Goal: Task Accomplishment & Management: Complete application form

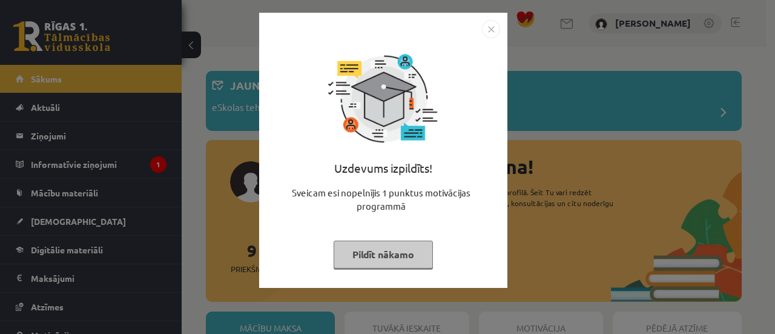
click at [384, 252] on button "Pildīt nākamo" at bounding box center [383, 254] width 99 height 28
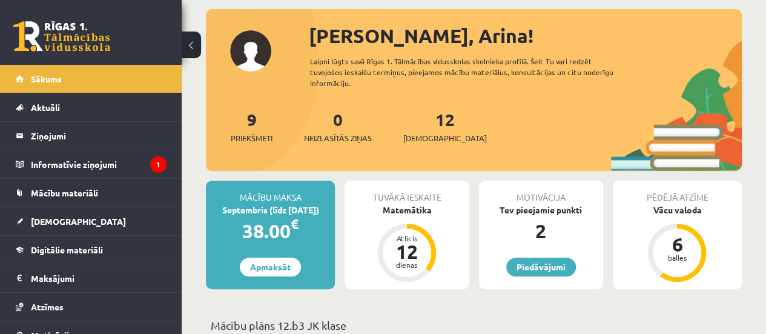
scroll to position [146, 0]
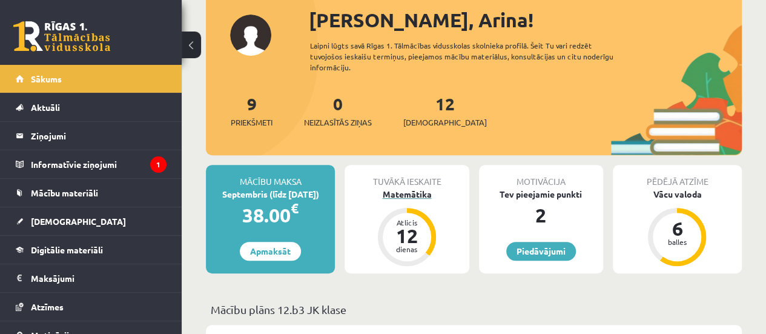
click at [390, 232] on div "12" at bounding box center [407, 235] width 36 height 19
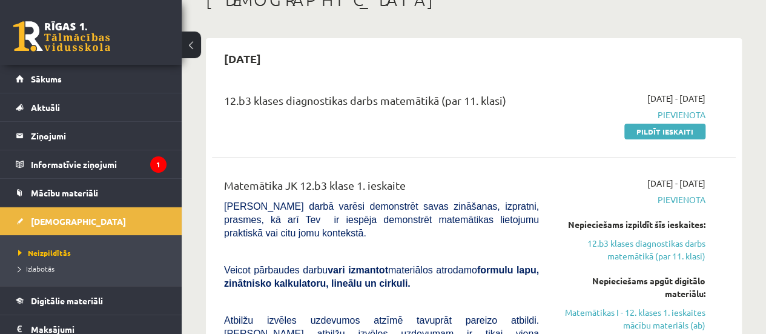
scroll to position [85, 0]
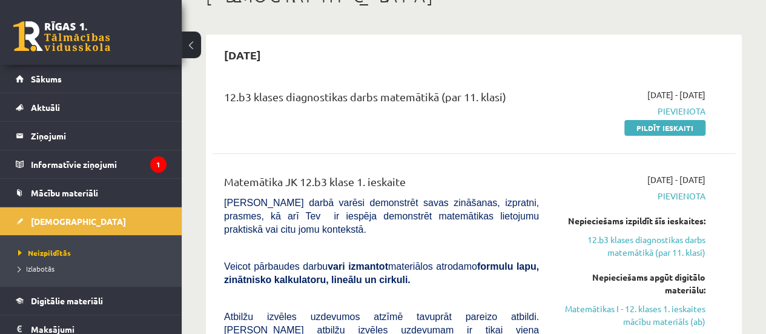
click at [190, 43] on button at bounding box center [191, 44] width 19 height 27
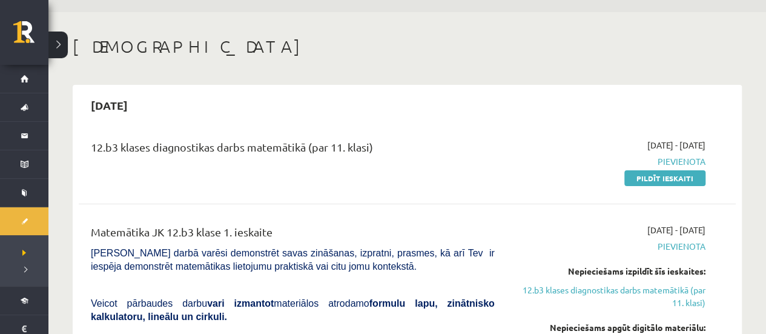
scroll to position [0, 0]
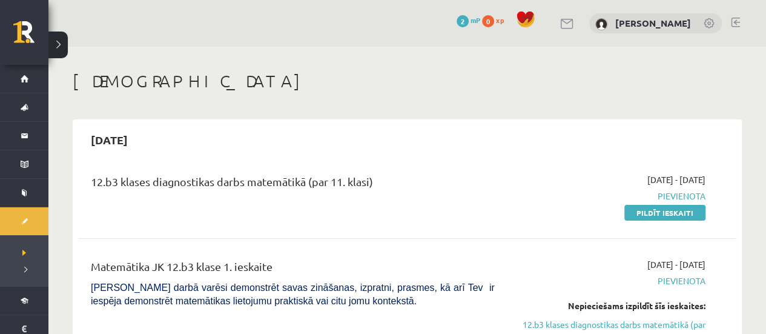
click at [276, 80] on h1 "[DEMOGRAPHIC_DATA]" at bounding box center [407, 81] width 669 height 21
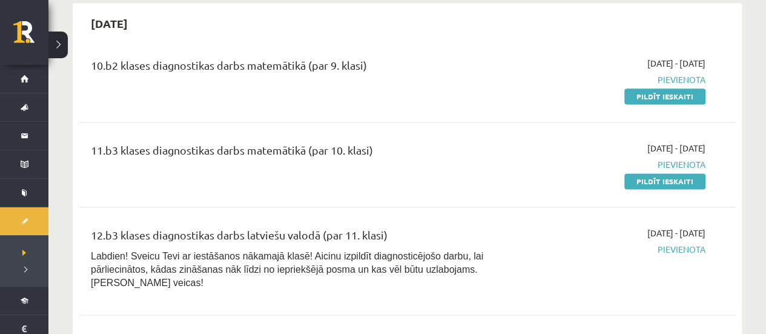
scroll to position [766, 0]
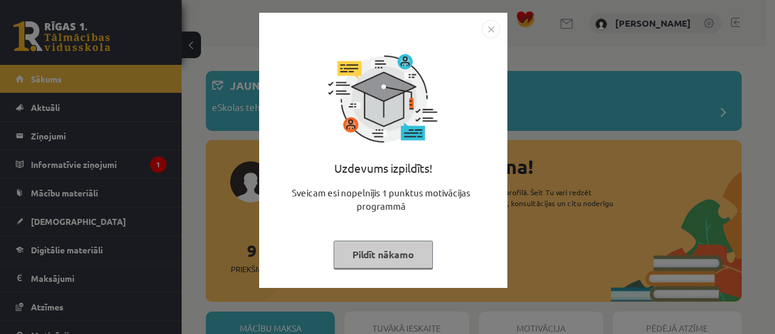
scroll to position [146, 0]
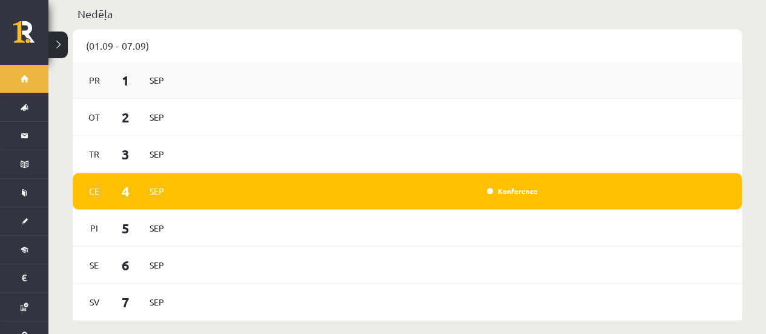
scroll to position [736, 0]
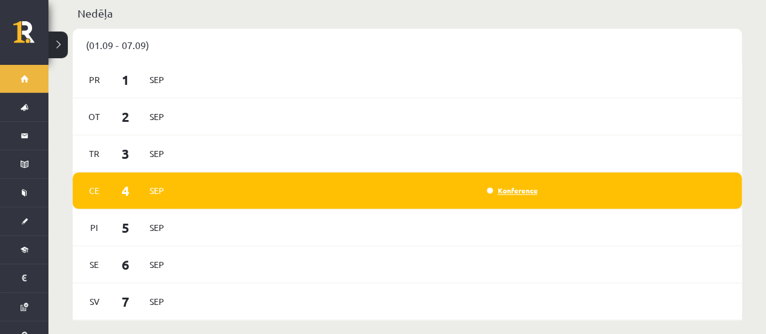
click at [505, 185] on link "Konference" at bounding box center [512, 190] width 51 height 10
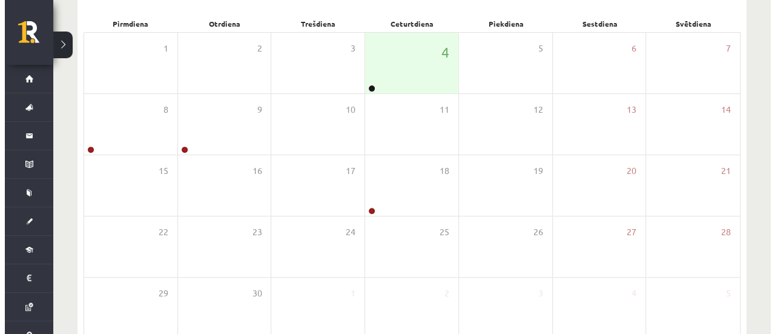
scroll to position [178, 0]
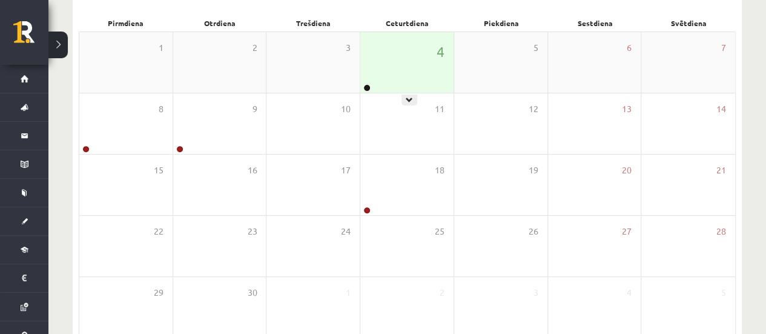
click at [391, 54] on div "4" at bounding box center [406, 62] width 93 height 61
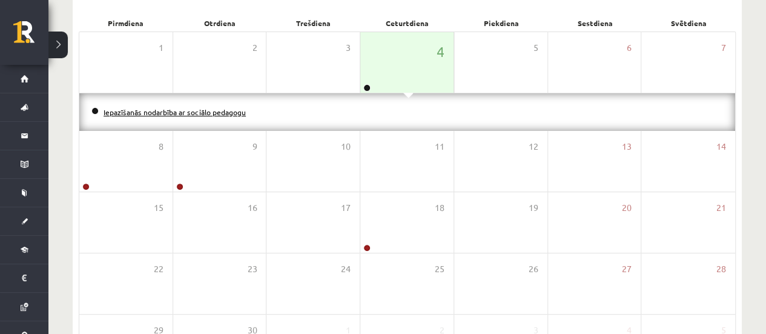
click at [165, 113] on link "Iepazīšanās nodarbība ar sociālo pedagogu" at bounding box center [175, 112] width 142 height 10
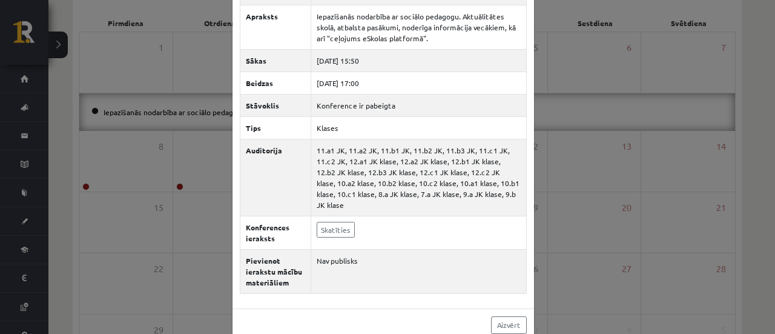
scroll to position [74, 0]
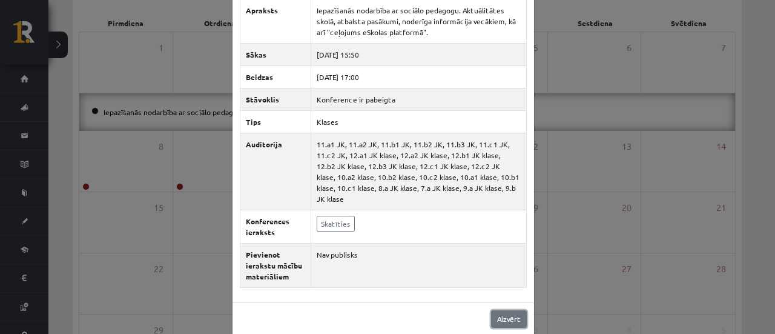
click at [501, 310] on link "Aizvērt" at bounding box center [509, 319] width 36 height 18
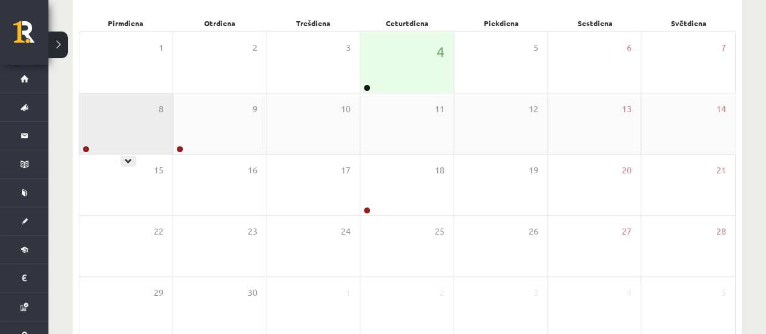
click at [105, 112] on div "8" at bounding box center [125, 123] width 93 height 61
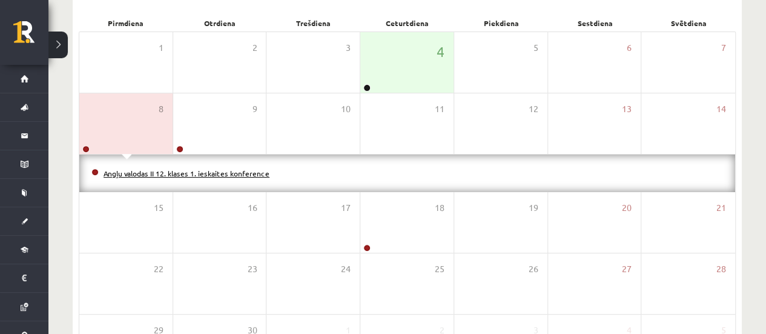
click at [149, 174] on link "Angļu valodas II 12. klases 1. ieskaites konference" at bounding box center [187, 173] width 166 height 10
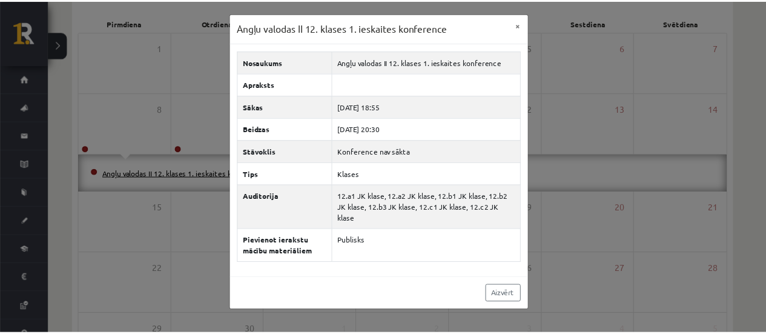
scroll to position [0, 0]
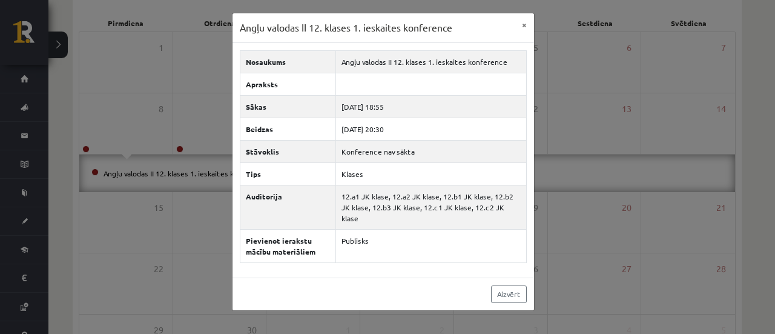
click at [163, 203] on div "Angļu valodas II 12. klases 1. ieskaites konference × Nosaukums Angļu valodas I…" at bounding box center [387, 167] width 775 height 334
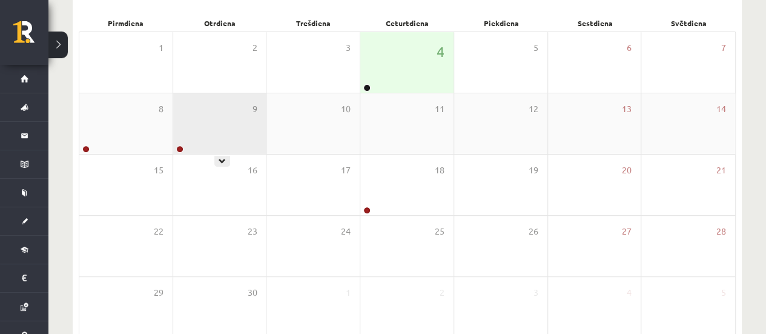
click at [198, 143] on div "9" at bounding box center [219, 123] width 93 height 61
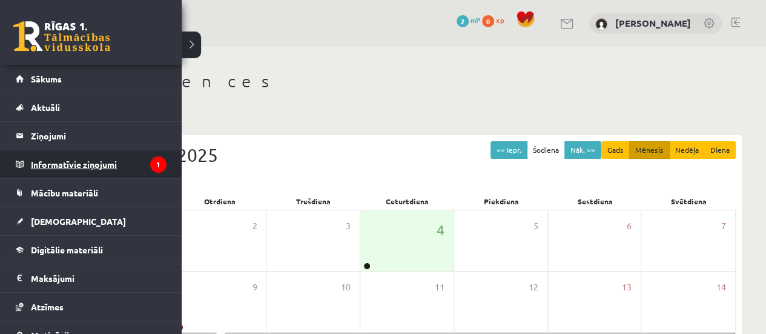
scroll to position [69, 0]
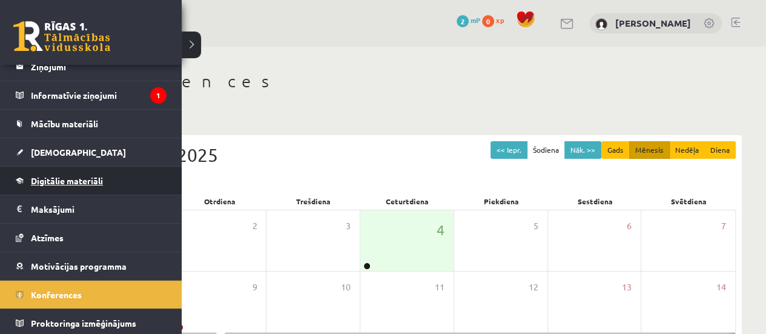
click at [87, 188] on link "Digitālie materiāli" at bounding box center [91, 180] width 151 height 28
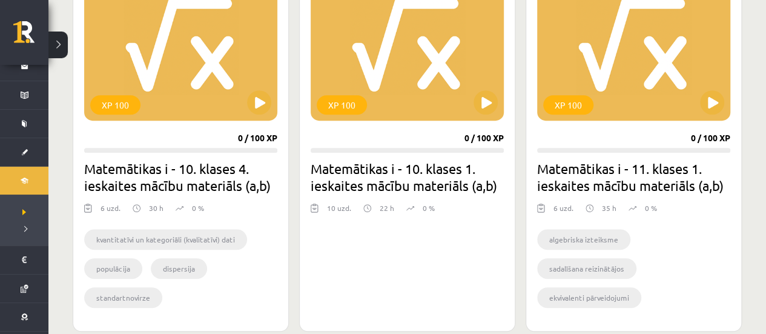
scroll to position [387, 0]
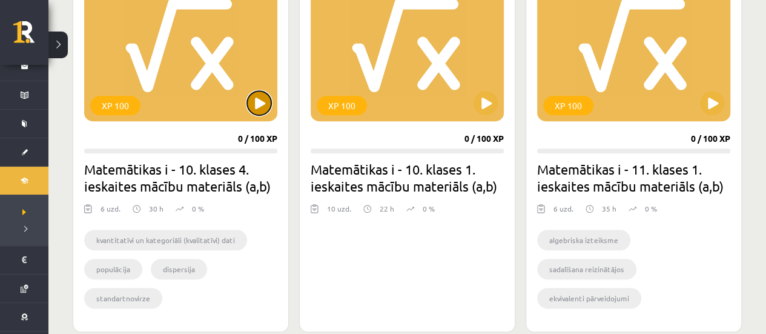
click at [260, 99] on button at bounding box center [259, 103] width 24 height 24
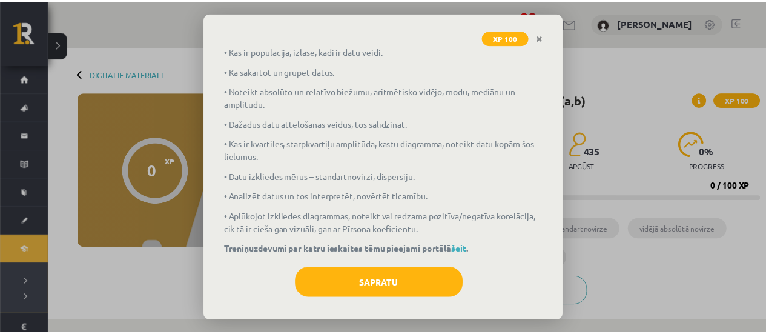
scroll to position [87, 0]
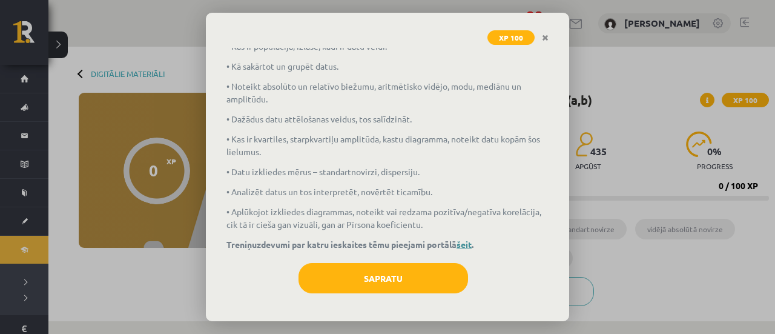
click at [467, 244] on link "šeit" at bounding box center [463, 243] width 15 height 11
click at [616, 39] on div "XP 100 Matemātikas i - 10. klases 4. ieskaites mācību materiāls (a,b) Ko tu iem…" at bounding box center [387, 167] width 775 height 334
click at [550, 35] on link "Close" at bounding box center [544, 38] width 21 height 24
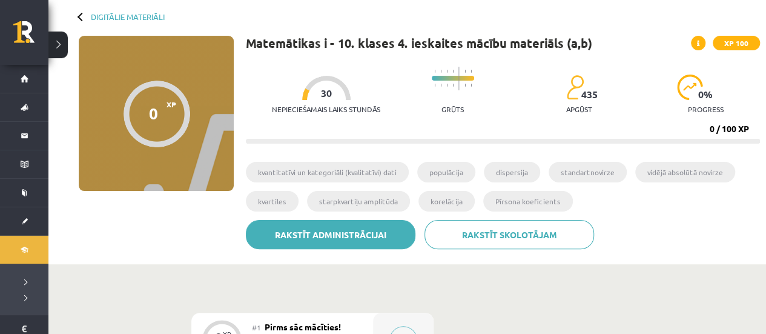
scroll to position [56, 0]
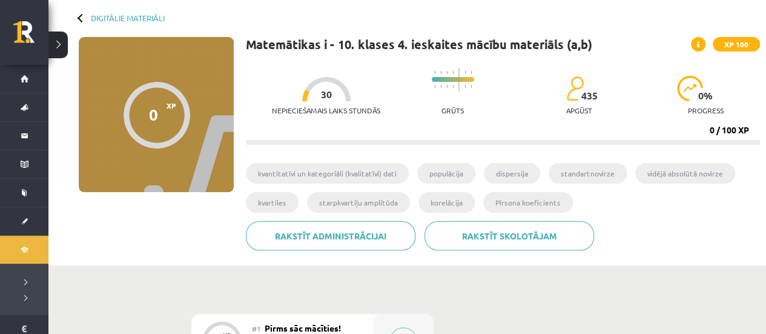
click at [85, 19] on div "Digitālie materiāli" at bounding box center [122, 17] width 86 height 9
click at [79, 16] on div at bounding box center [81, 17] width 8 height 8
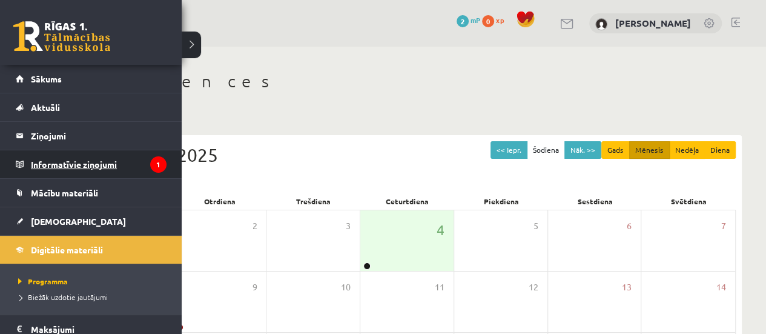
click at [74, 174] on legend "Informatīvie ziņojumi 1" at bounding box center [99, 164] width 136 height 28
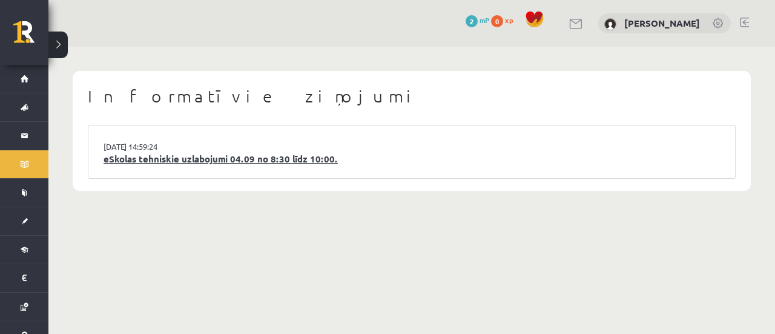
click at [283, 162] on link "eSkolas tehniskie uzlabojumi 04.09 no 8:30 līdz 10:00." at bounding box center [412, 159] width 616 height 14
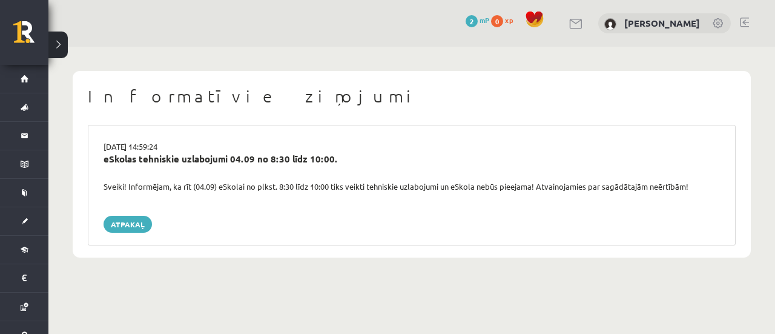
click at [122, 215] on div "03.09.2025 14:59:24 eSkolas tehniskie uzlabojumi 04.09 no 8:30 līdz 10:00. Svei…" at bounding box center [412, 185] width 648 height 120
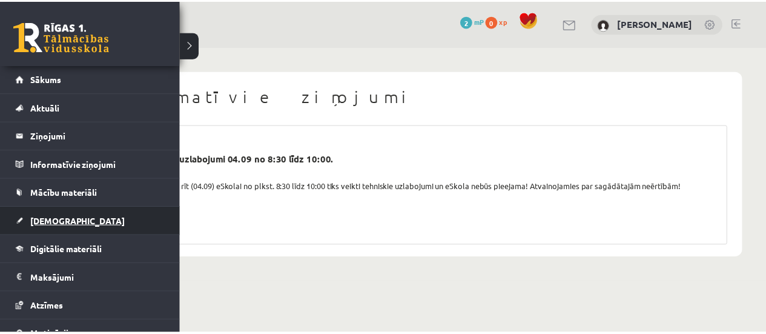
scroll to position [42, 0]
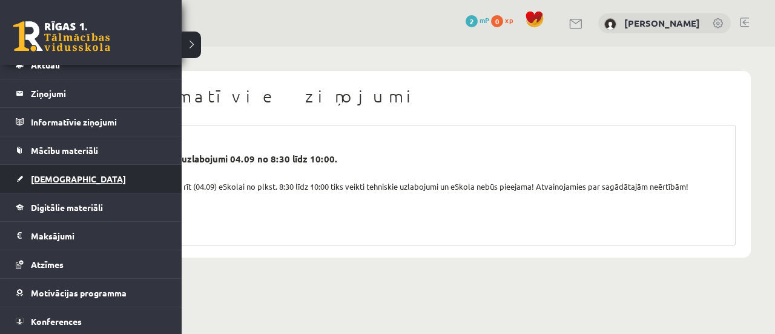
click at [45, 176] on span "[DEMOGRAPHIC_DATA]" at bounding box center [78, 178] width 95 height 11
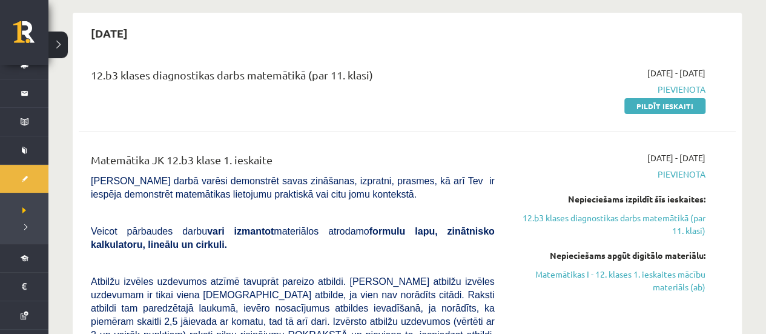
scroll to position [110, 0]
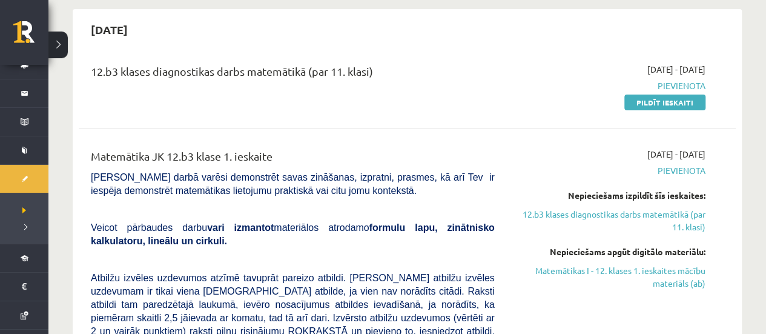
click at [129, 81] on div "12.b3 klases diagnostikas darbs matemātikā (par 11. klasi)" at bounding box center [293, 74] width 404 height 22
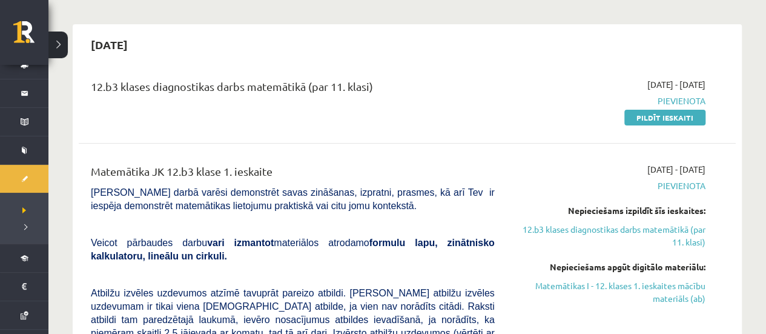
scroll to position [96, 0]
click at [683, 109] on link "Pildīt ieskaiti" at bounding box center [664, 117] width 81 height 16
click at [679, 232] on link "12.b3 klases diagnostikas darbs matemātikā (par 11. klasi)" at bounding box center [609, 234] width 192 height 25
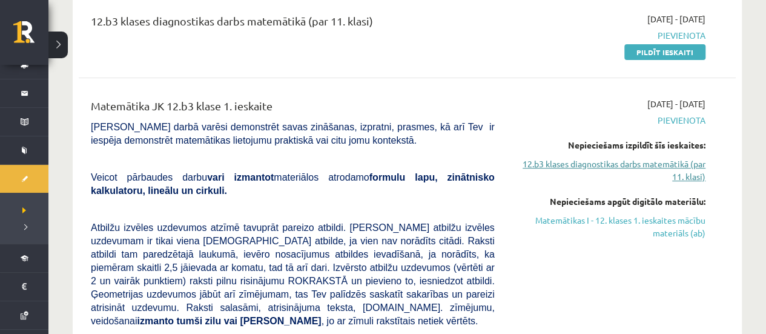
click at [629, 160] on link "12.b3 klases diagnostikas darbs matemātikā (par 11. klasi)" at bounding box center [609, 169] width 192 height 25
click at [611, 165] on link "12.b3 klases diagnostikas darbs matemātikā (par 11. klasi)" at bounding box center [609, 169] width 192 height 25
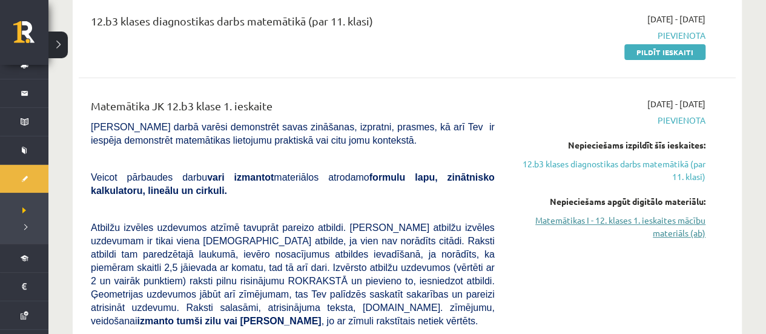
click at [602, 216] on link "Matemātikas I - 12. klases 1. ieskaites mācību materiāls (ab)" at bounding box center [609, 226] width 192 height 25
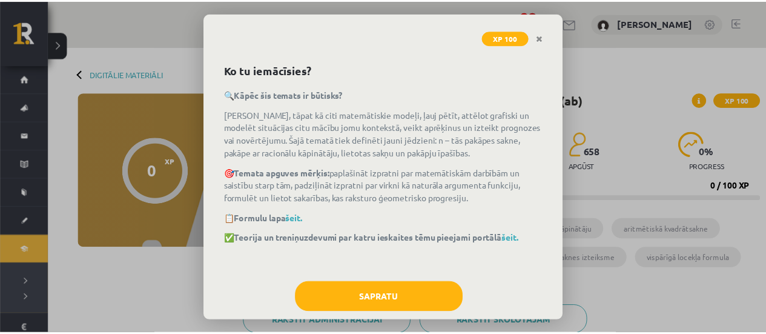
scroll to position [58, 0]
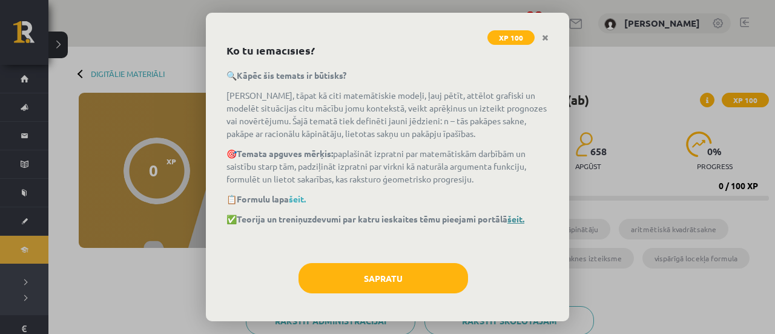
click at [520, 218] on link "šeit." at bounding box center [515, 218] width 17 height 11
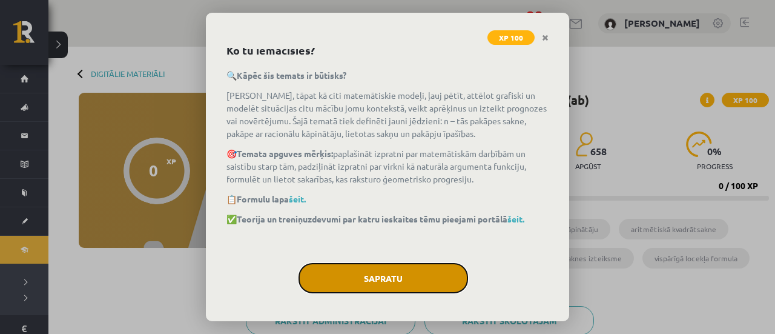
click at [395, 271] on button "Sapratu" at bounding box center [382, 278] width 169 height 30
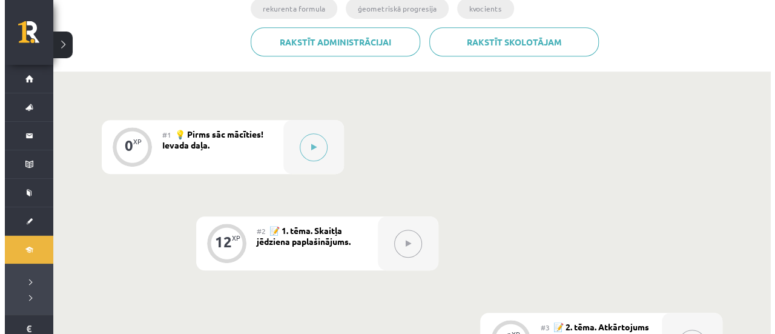
scroll to position [279, 0]
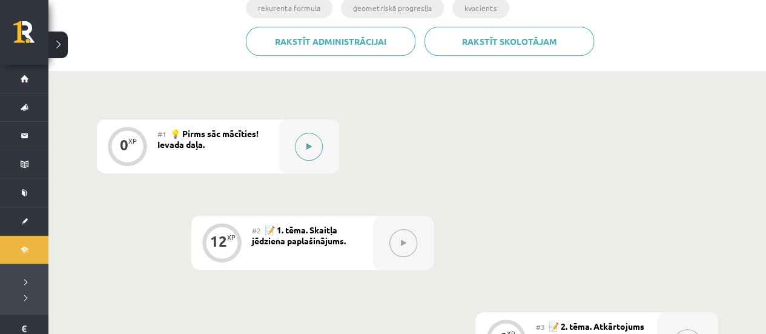
click at [306, 145] on icon at bounding box center [308, 146] width 5 height 7
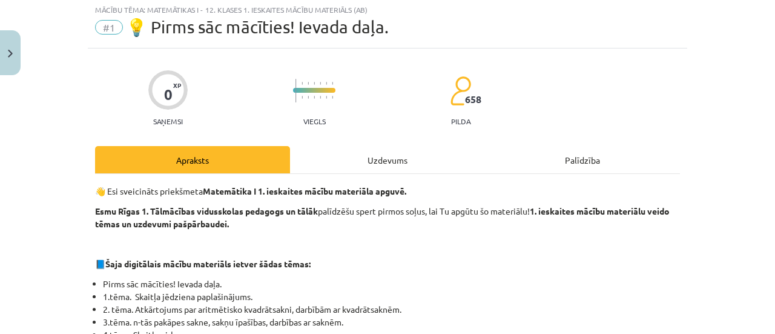
scroll to position [31, 0]
click at [576, 165] on div "Palīdzība" at bounding box center [582, 159] width 195 height 27
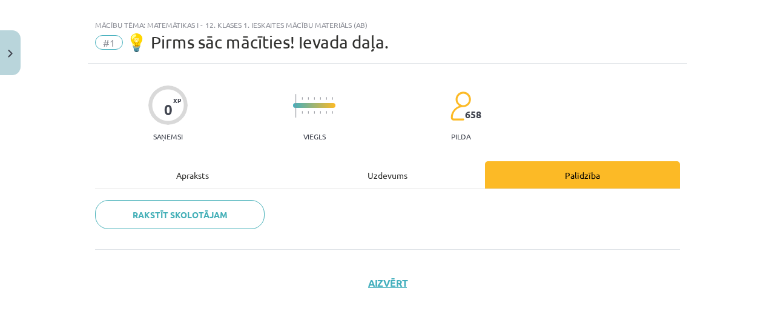
scroll to position [16, 0]
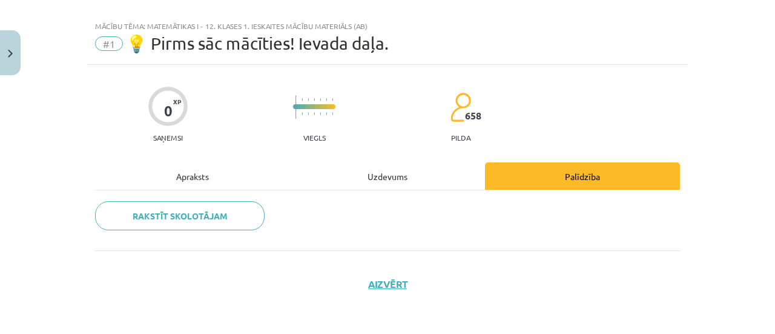
click at [393, 182] on div "Uzdevums" at bounding box center [387, 175] width 195 height 27
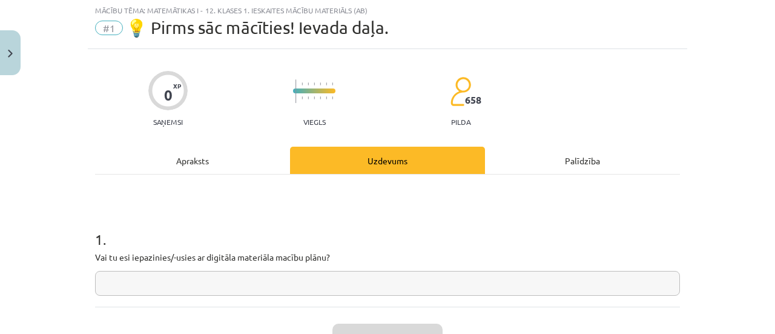
scroll to position [126, 0]
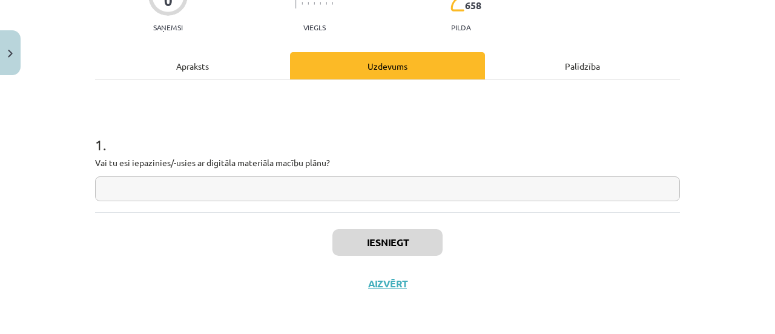
click at [207, 65] on div "Apraksts" at bounding box center [192, 65] width 195 height 27
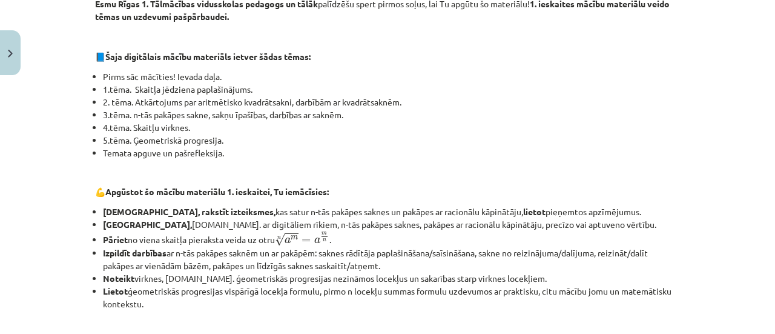
scroll to position [232, 0]
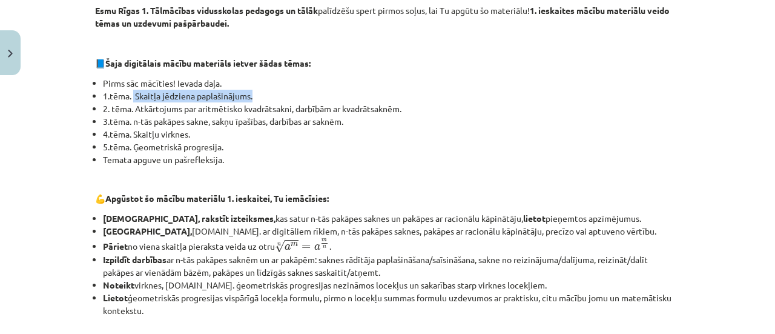
drag, startPoint x: 128, startPoint y: 96, endPoint x: 255, endPoint y: 97, distance: 127.1
click at [255, 97] on li "1.tēma. Skaitļa jēdziena paplašinājums." at bounding box center [391, 96] width 577 height 13
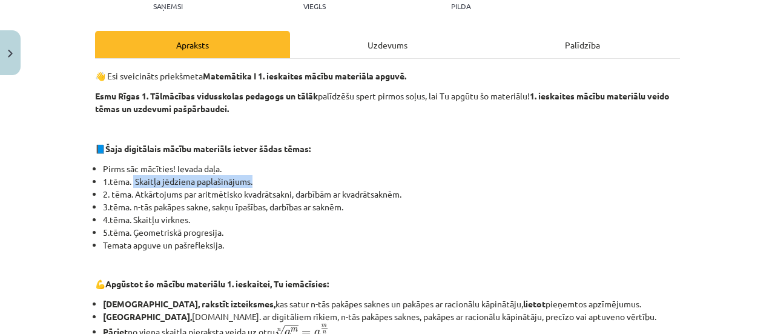
scroll to position [144, 0]
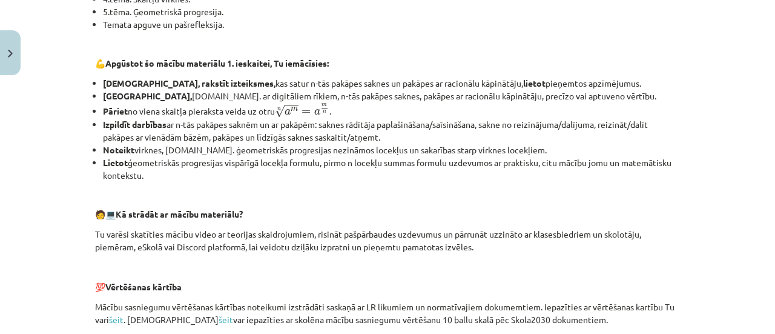
click at [348, 95] on li "Aprēķināt, t.sk. ar digitāliem rīkiem, n-tās pakāpes saknes, pakāpes ar racionā…" at bounding box center [391, 96] width 577 height 13
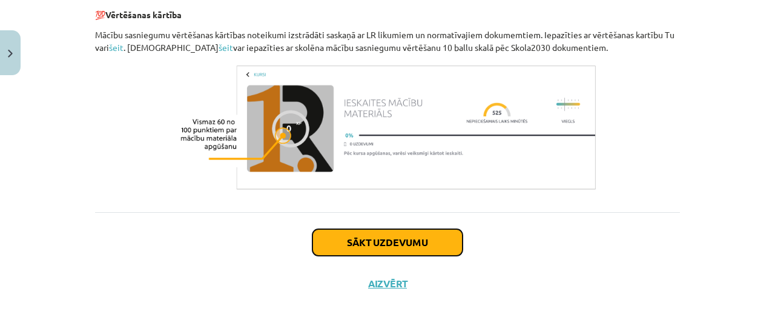
click at [374, 242] on button "Sākt uzdevumu" at bounding box center [387, 242] width 150 height 27
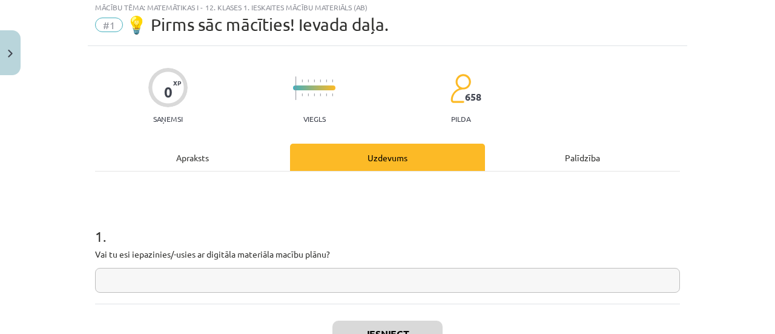
scroll to position [30, 0]
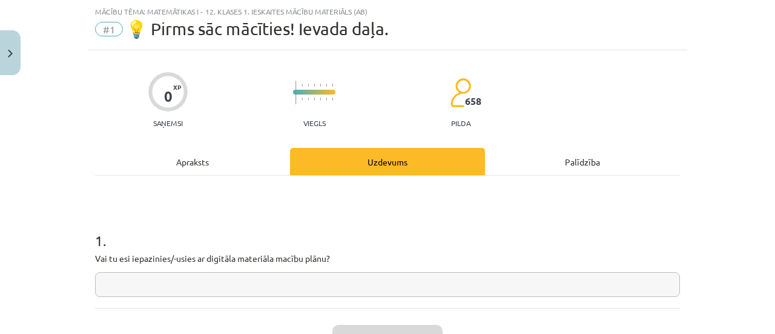
click at [231, 160] on div "Apraksts" at bounding box center [192, 161] width 195 height 27
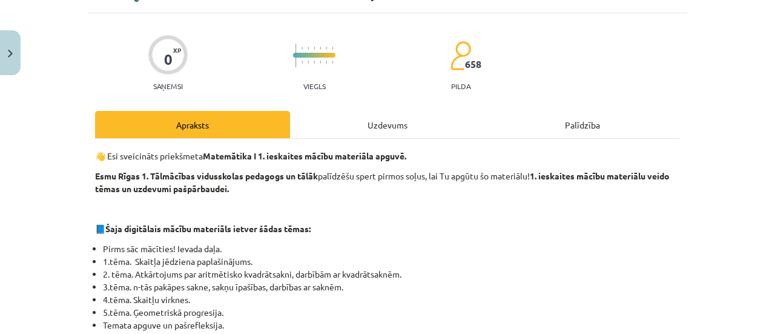
scroll to position [0, 0]
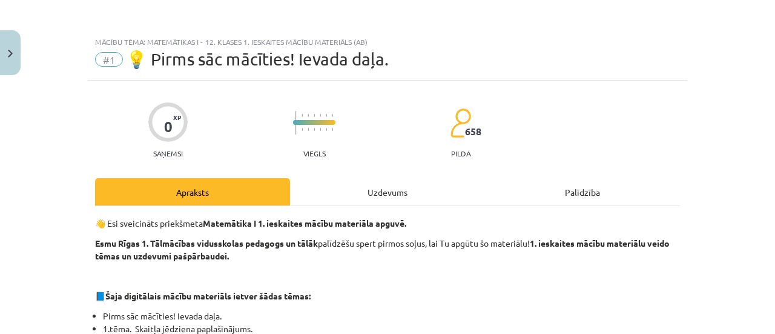
click at [220, 182] on div "Apraksts" at bounding box center [192, 191] width 195 height 27
click at [11, 46] on button "Close" at bounding box center [10, 52] width 21 height 45
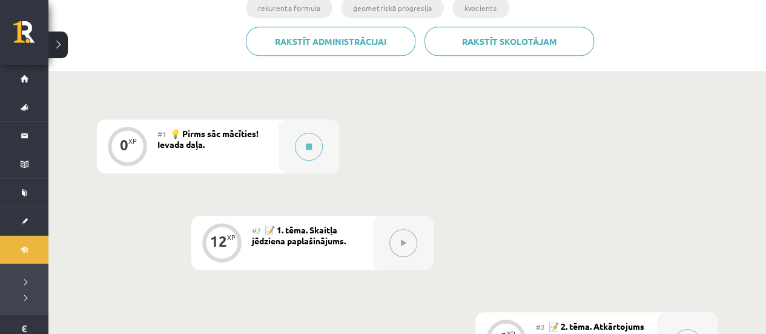
click at [413, 248] on button at bounding box center [403, 243] width 28 height 28
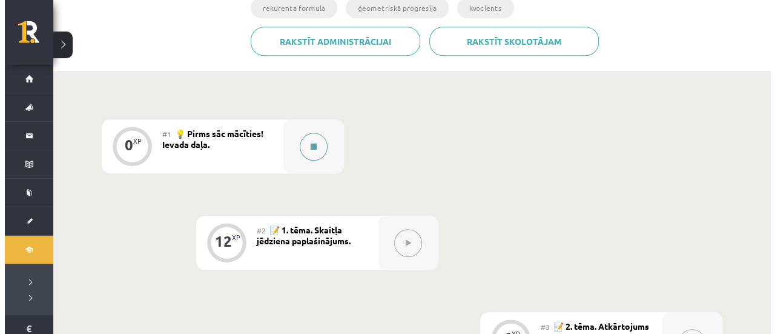
scroll to position [325, 0]
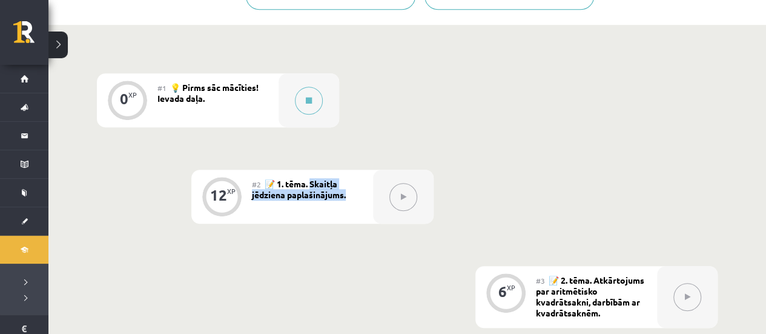
drag, startPoint x: 313, startPoint y: 181, endPoint x: 347, endPoint y: 200, distance: 39.6
click at [347, 200] on div "#2 📝 1. tēma. Skaitļa jēdziena paplašinājums." at bounding box center [312, 196] width 121 height 54
drag, startPoint x: 309, startPoint y: 182, endPoint x: 303, endPoint y: 177, distance: 7.3
click at [303, 177] on div "#2 📝 1. tēma. Skaitļa jēdziena paplašinājums." at bounding box center [312, 196] width 121 height 54
drag, startPoint x: 312, startPoint y: 180, endPoint x: 355, endPoint y: 204, distance: 48.8
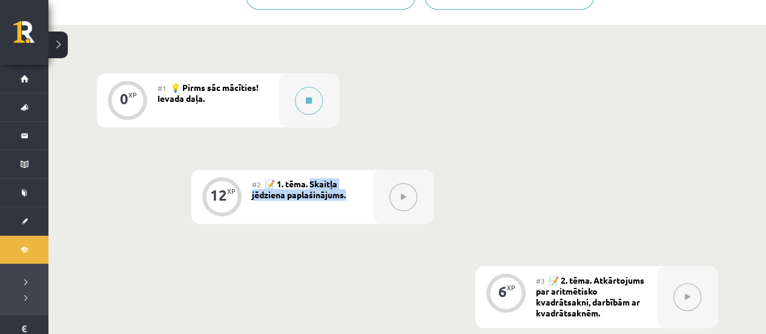
click at [355, 204] on div "#2 📝 1. tēma. Skaitļa jēdziena paplašinājums." at bounding box center [312, 196] width 121 height 54
click at [316, 102] on button at bounding box center [309, 101] width 28 height 28
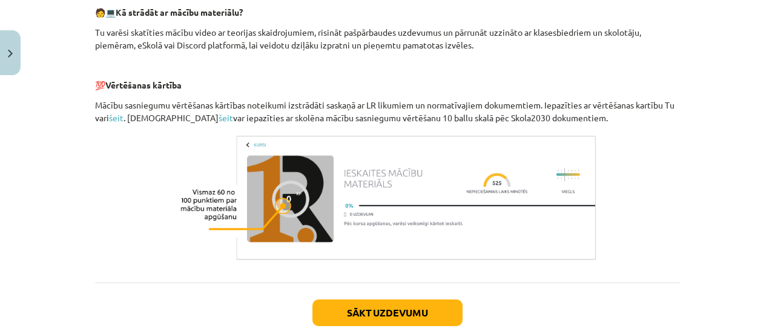
scroll to position [639, 0]
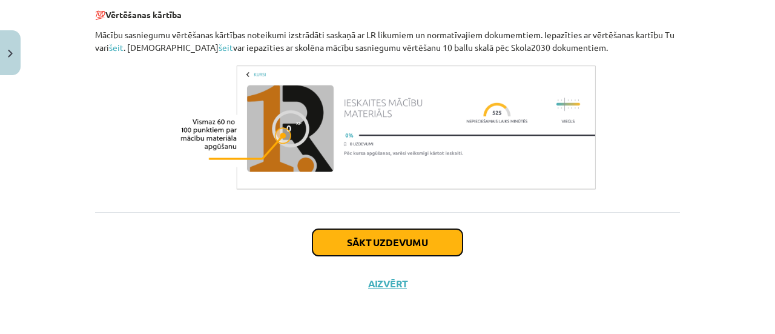
click at [416, 252] on button "Sākt uzdevumu" at bounding box center [387, 242] width 150 height 27
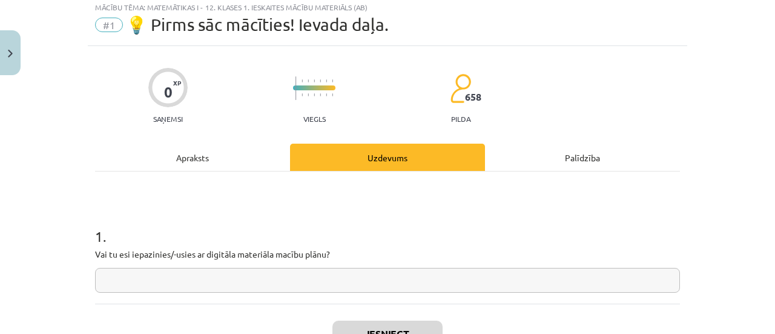
scroll to position [30, 0]
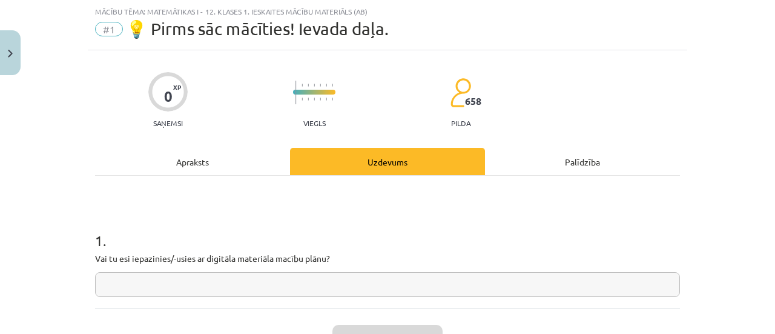
click at [277, 285] on input "text" at bounding box center [387, 284] width 585 height 25
type input "*"
type input "**"
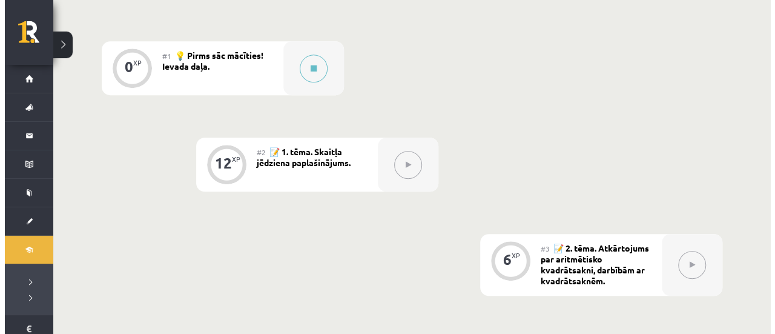
scroll to position [360, 0]
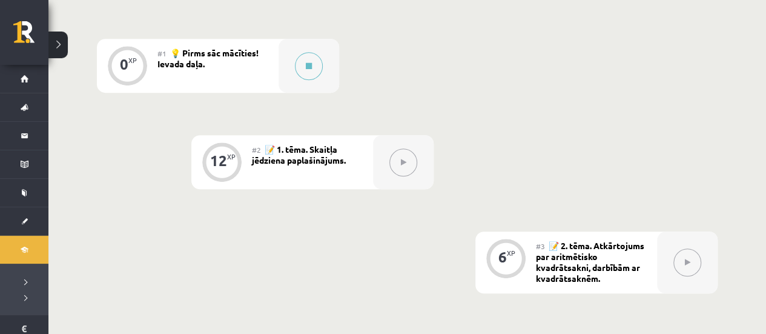
click at [274, 67] on div "#1 💡 Pirms sāc mācīties! Ievada daļa." at bounding box center [217, 66] width 121 height 54
click at [301, 72] on button at bounding box center [309, 66] width 28 height 28
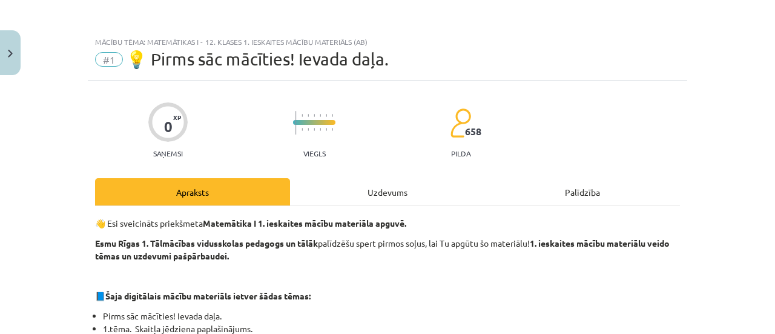
click at [384, 193] on div "Uzdevums" at bounding box center [387, 191] width 195 height 27
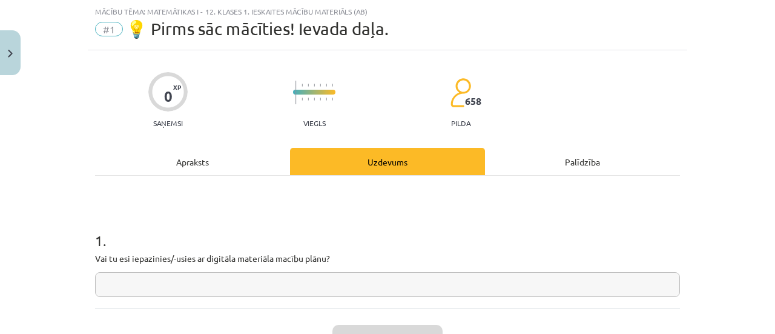
scroll to position [82, 0]
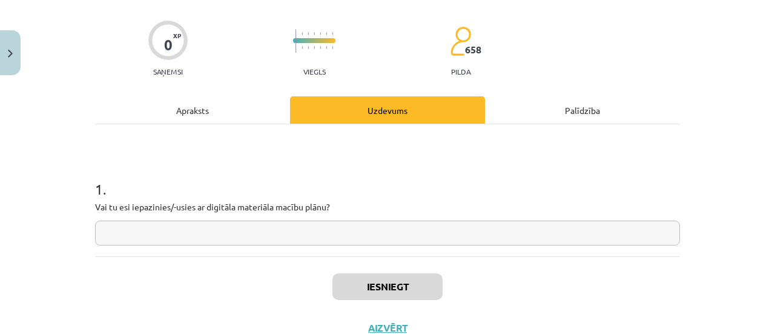
click at [361, 231] on input "text" at bounding box center [387, 232] width 585 height 25
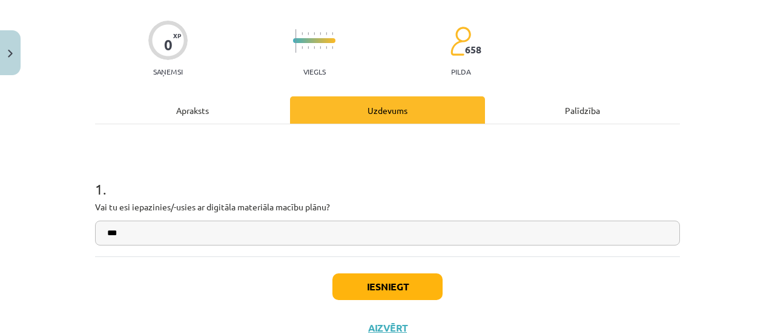
type input "**"
click at [150, 217] on div "1 . Vai tu esi iepazinies/-usies ar digitāla materiāla macību plānu? **" at bounding box center [387, 202] width 585 height 86
click at [347, 281] on button "Iesniegt" at bounding box center [387, 286] width 110 height 27
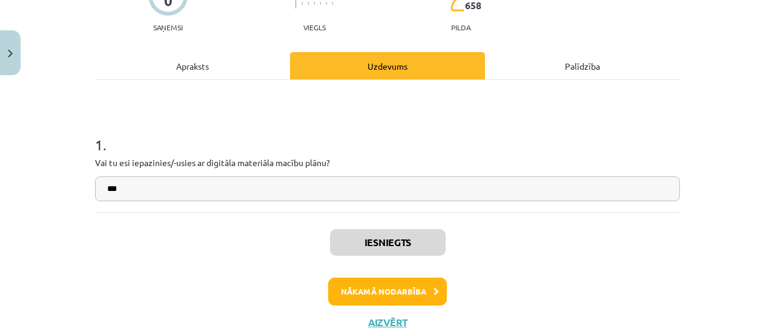
scroll to position [360, 0]
click at [404, 298] on button "Nākamā nodarbība" at bounding box center [387, 291] width 119 height 28
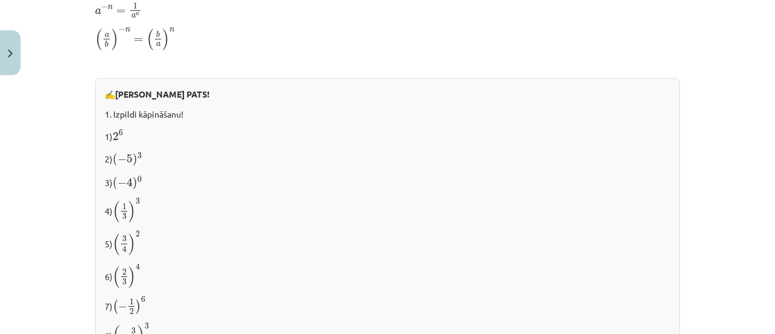
scroll to position [950, 0]
click at [159, 128] on p "1) 2 6 2 6" at bounding box center [387, 134] width 565 height 15
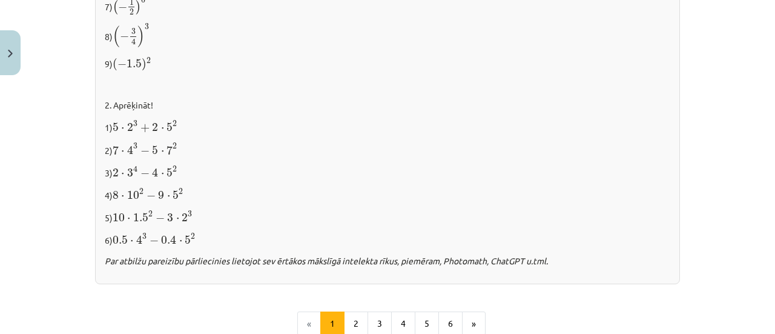
scroll to position [1249, 0]
click at [347, 320] on button "2" at bounding box center [356, 323] width 24 height 24
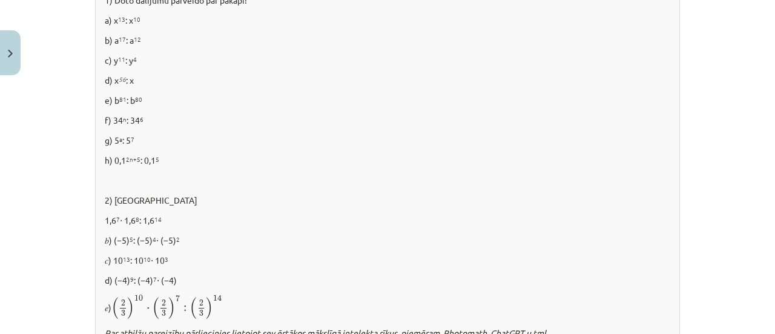
scroll to position [949, 0]
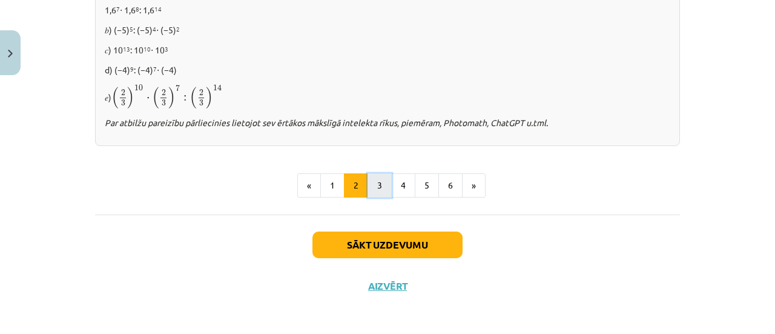
click at [376, 182] on button "3" at bounding box center [379, 185] width 24 height 24
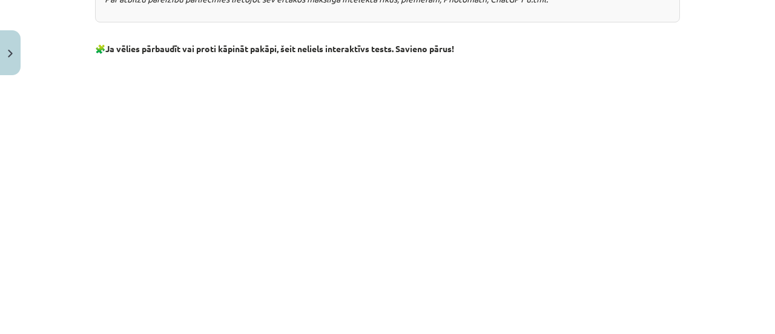
scroll to position [1194, 0]
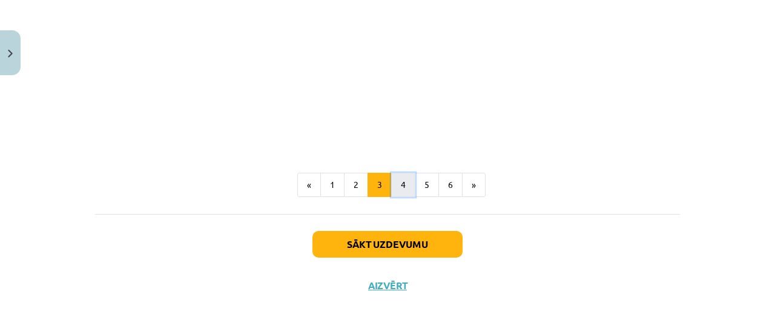
click at [395, 184] on button "4" at bounding box center [403, 185] width 24 height 24
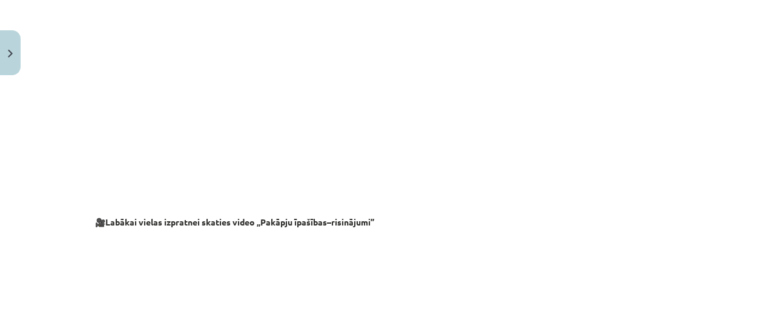
scroll to position [1313, 0]
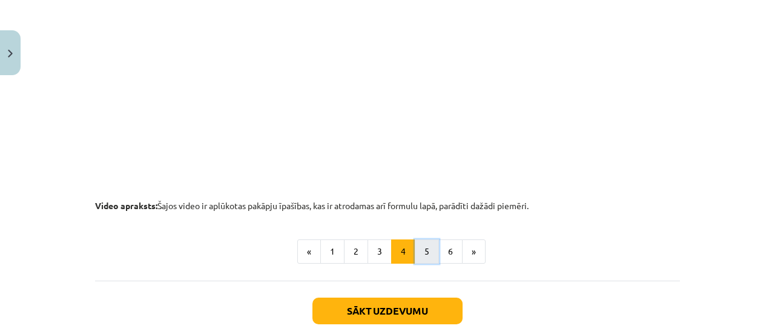
click at [424, 249] on button "5" at bounding box center [427, 251] width 24 height 24
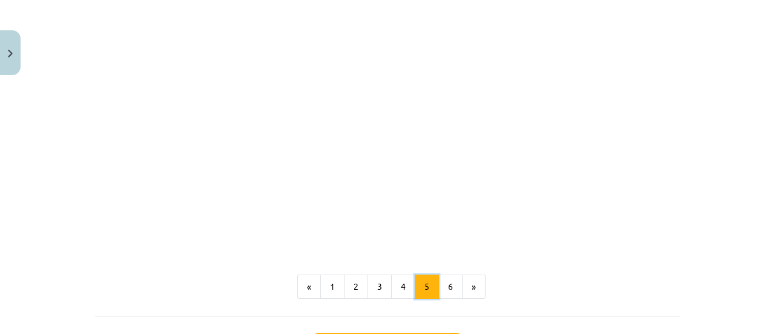
scroll to position [1546, 0]
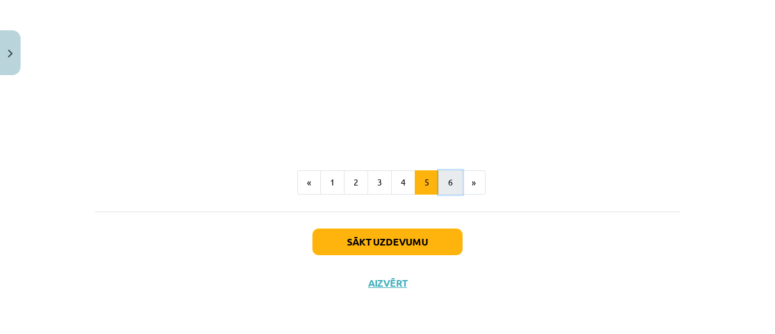
click at [446, 182] on button "6" at bounding box center [450, 182] width 24 height 24
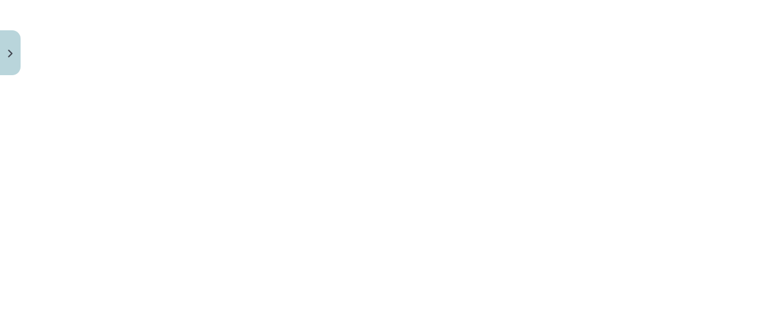
scroll to position [1269, 0]
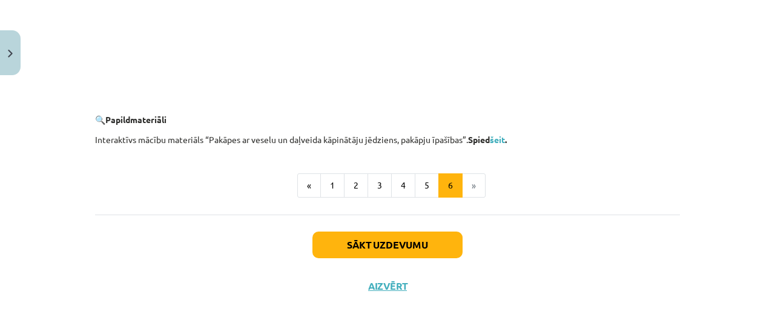
click at [470, 186] on li "»" at bounding box center [473, 185] width 23 height 24
click at [462, 183] on li "»" at bounding box center [473, 185] width 23 height 24
drag, startPoint x: 459, startPoint y: 183, endPoint x: 445, endPoint y: 183, distance: 13.9
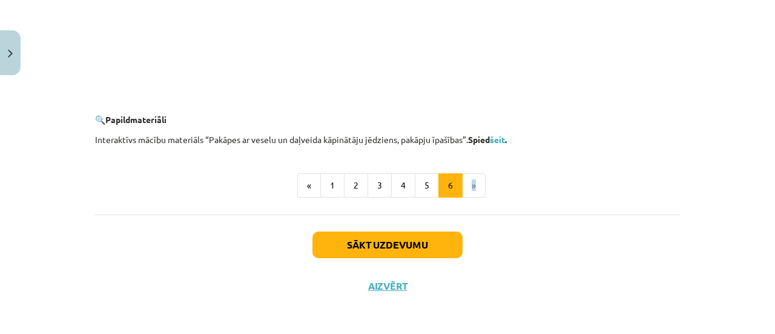
click at [445, 183] on ul "« 1 2 3 4 5 6 »" at bounding box center [387, 185] width 585 height 24
click at [445, 183] on button "6" at bounding box center [450, 185] width 24 height 24
click at [505, 140] on link "šeit" at bounding box center [497, 139] width 15 height 11
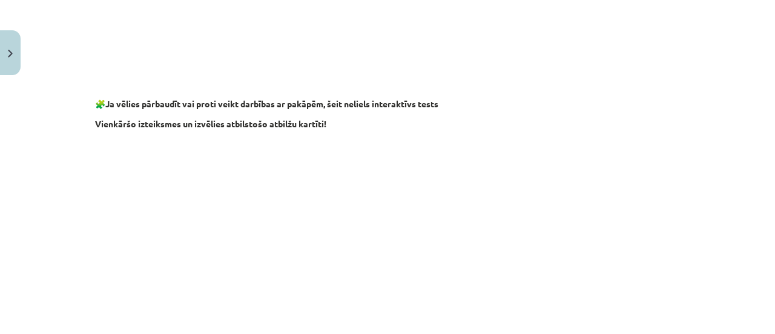
scroll to position [910, 0]
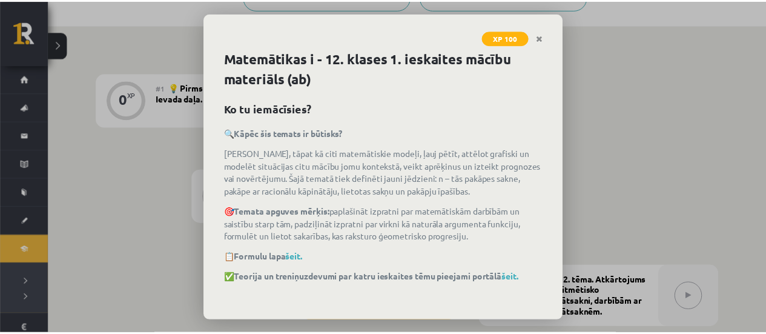
scroll to position [58, 0]
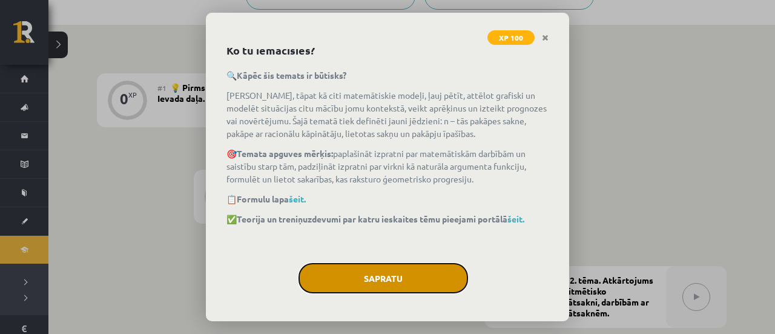
click at [350, 278] on button "Sapratu" at bounding box center [382, 278] width 169 height 30
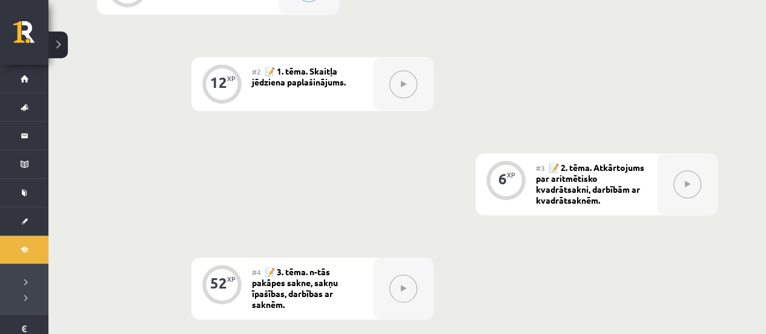
scroll to position [414, 0]
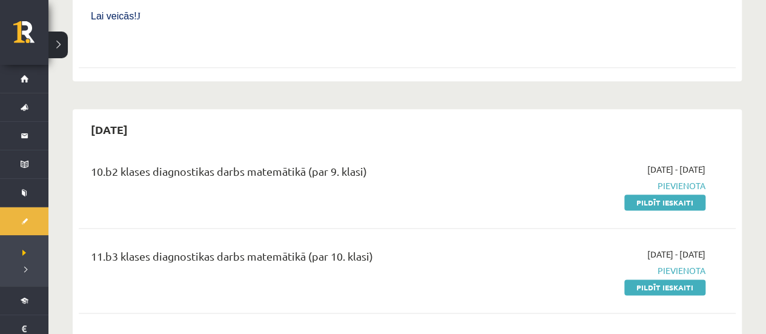
scroll to position [679, 0]
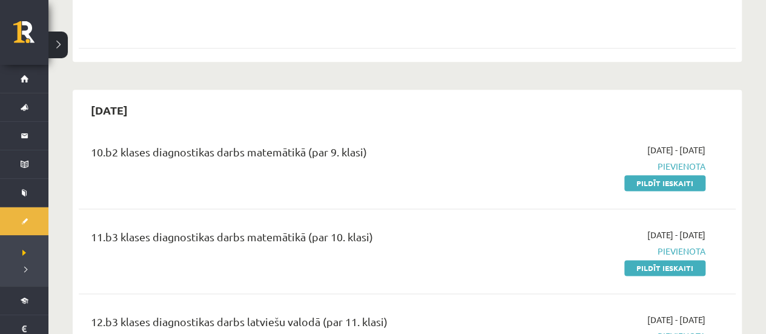
click at [213, 143] on div "10.b2 klases diagnostikas darbs matemātikā (par 9. klasi)" at bounding box center [293, 165] width 422 height 45
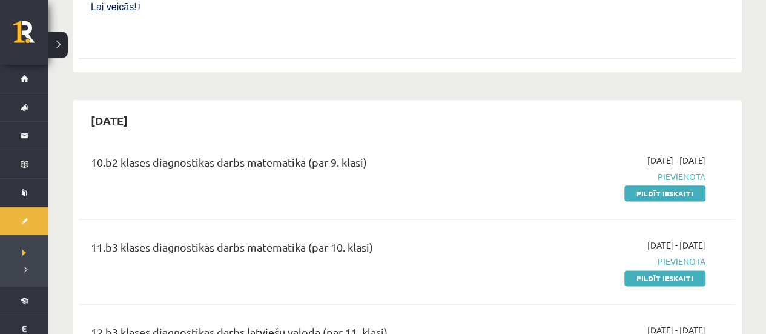
scroll to position [675, 0]
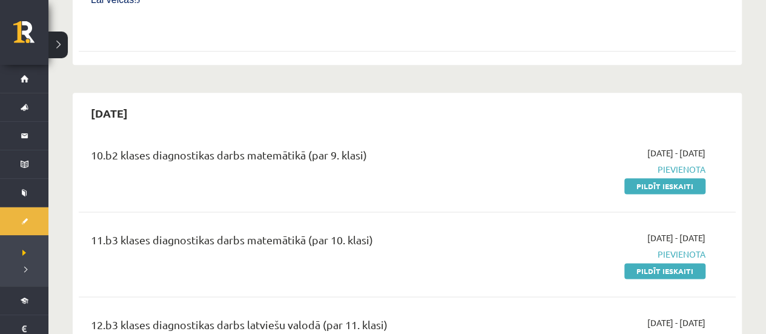
drag, startPoint x: 176, startPoint y: 126, endPoint x: 176, endPoint y: 112, distance: 13.9
click at [176, 146] on div "10.b2 klases diagnostikas darbs matemātikā (par 9. klasi)" at bounding box center [293, 157] width 404 height 22
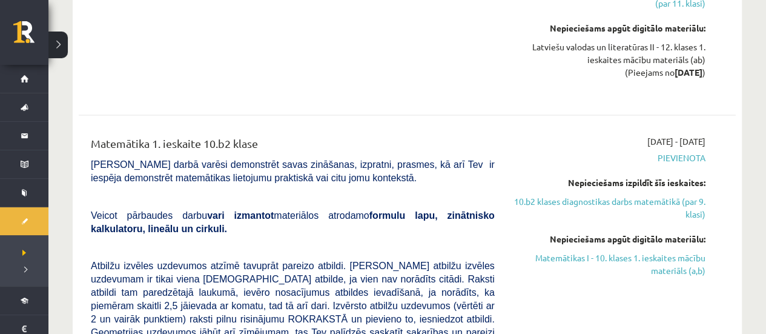
scroll to position [1177, 0]
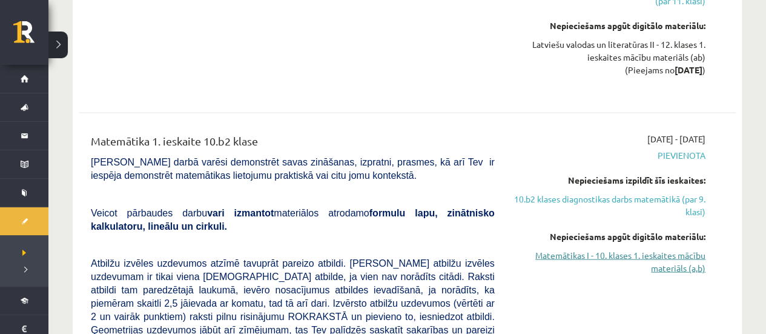
click at [592, 249] on link "Matemātikas I - 10. klases 1. ieskaites mācību materiāls (a,b)" at bounding box center [609, 261] width 192 height 25
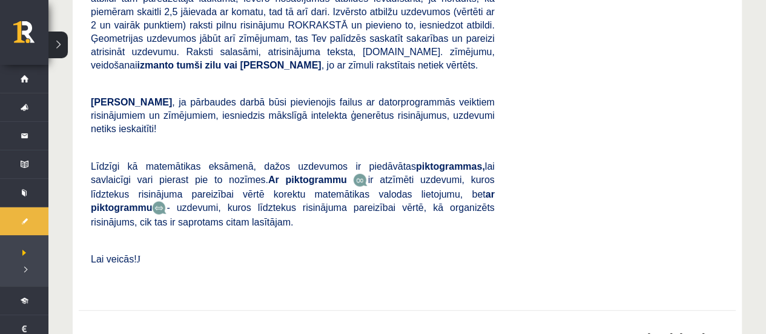
scroll to position [1469, 0]
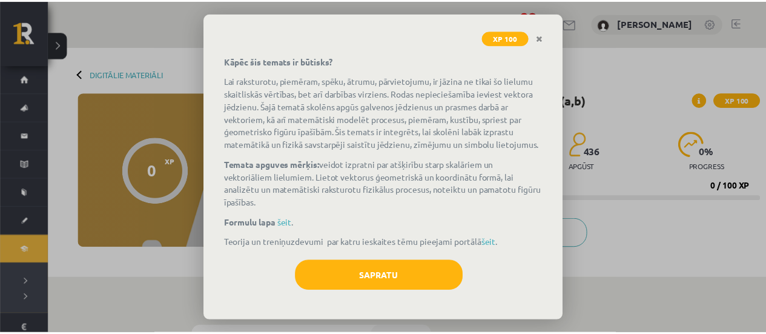
scroll to position [84, 0]
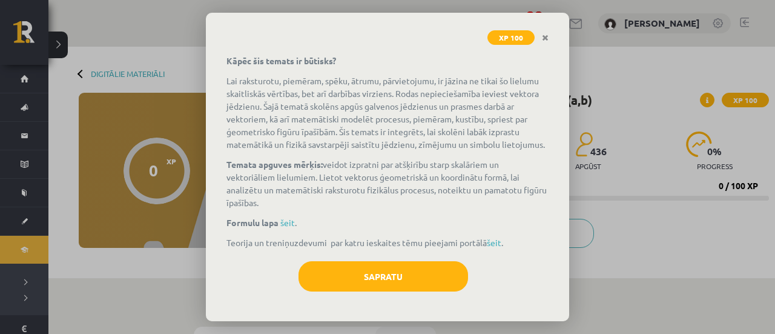
click at [350, 296] on div "Sapratu" at bounding box center [387, 280] width 322 height 39
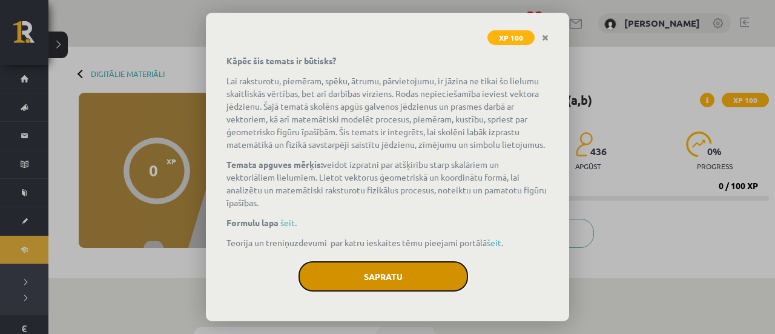
click at [359, 278] on button "Sapratu" at bounding box center [382, 276] width 169 height 30
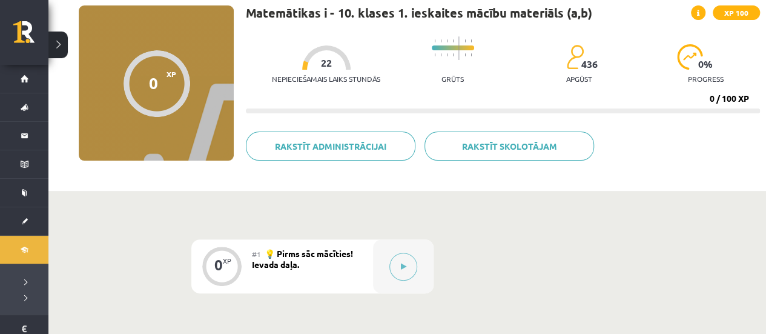
scroll to position [0, 0]
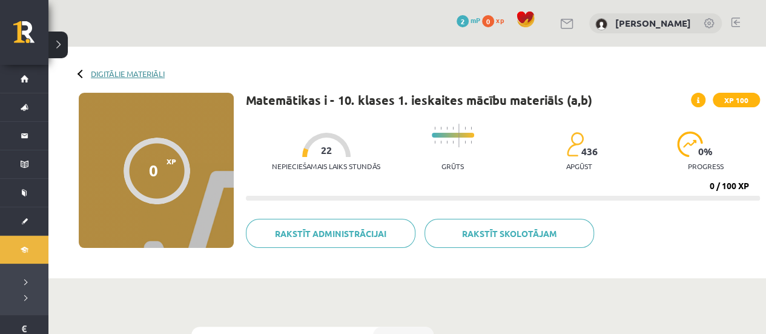
click at [105, 71] on link "Digitālie materiāli" at bounding box center [128, 73] width 74 height 9
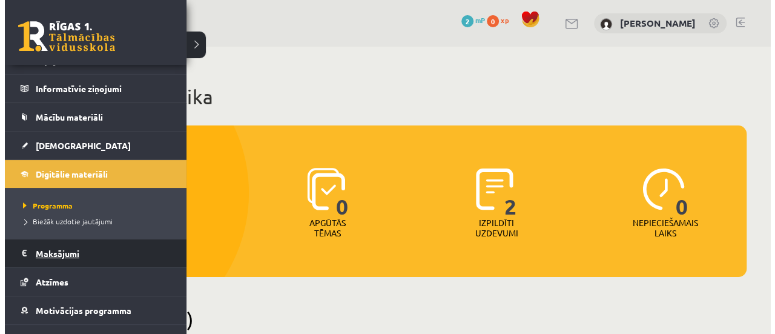
scroll to position [120, 0]
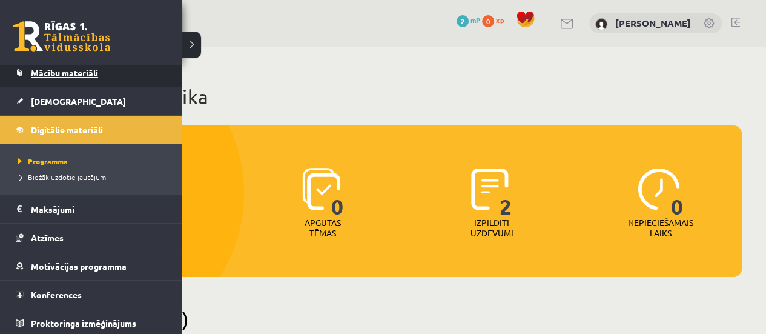
click at [47, 76] on link "Mācību materiāli" at bounding box center [91, 73] width 151 height 28
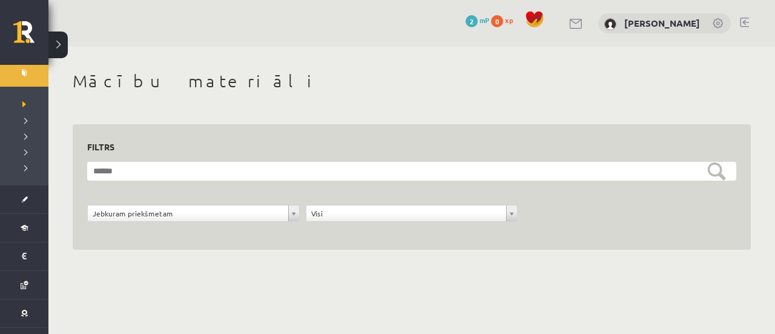
click at [209, 204] on form "**********" at bounding box center [411, 198] width 649 height 73
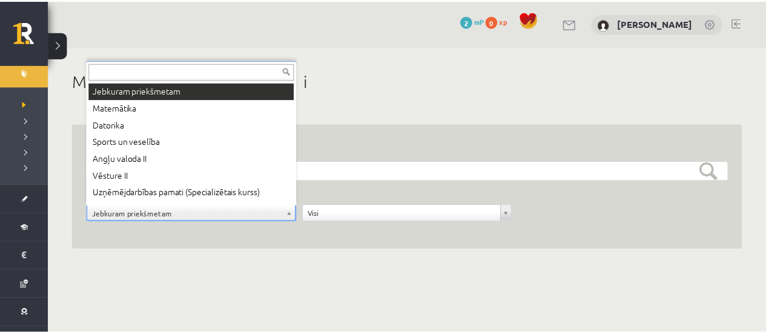
scroll to position [15, 0]
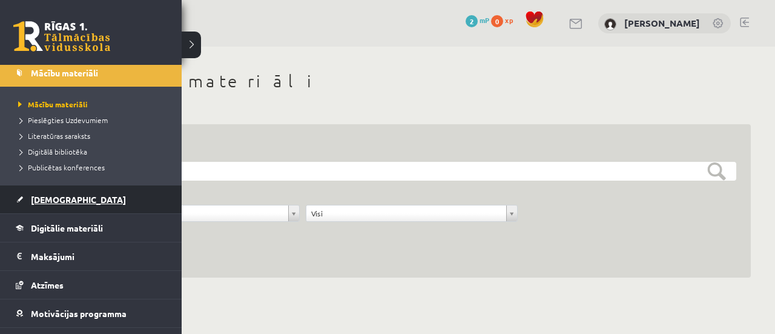
click at [48, 198] on span "[DEMOGRAPHIC_DATA]" at bounding box center [78, 199] width 95 height 11
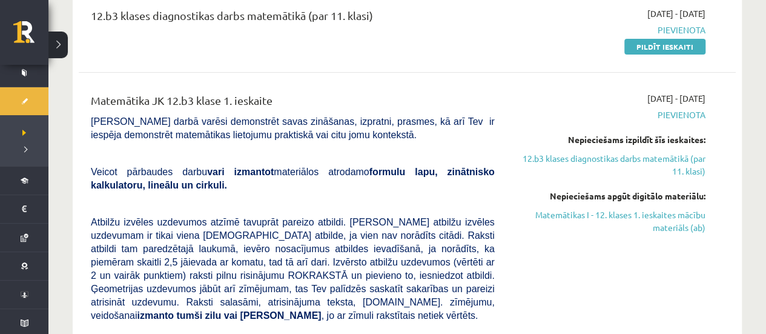
scroll to position [167, 0]
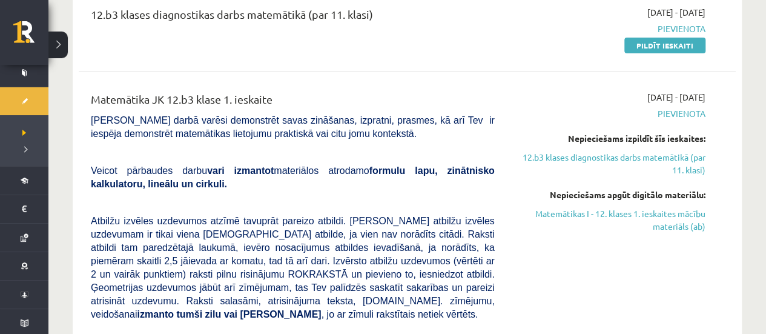
drag, startPoint x: 93, startPoint y: 99, endPoint x: 333, endPoint y: 107, distance: 240.4
click at [333, 107] on div "Matemātika JK 12.b3 klase 1. ieskaite" at bounding box center [293, 102] width 404 height 22
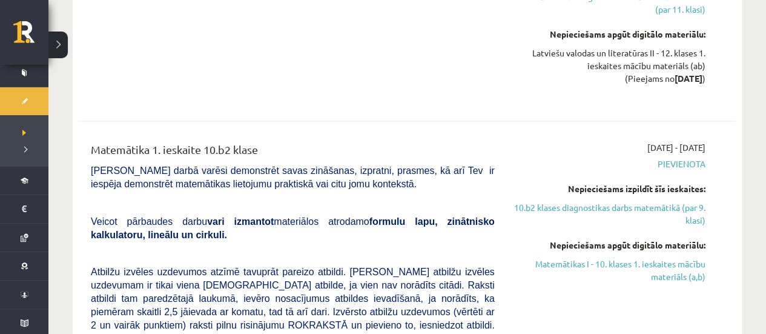
scroll to position [1169, 0]
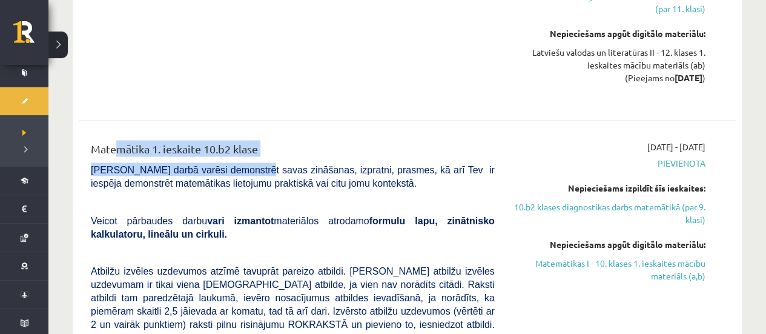
drag, startPoint x: 111, startPoint y: 96, endPoint x: 254, endPoint y: 114, distance: 144.6
click at [254, 165] on span "Pārbaudes darbā varēsi demonstrēt savas zināšanas, izpratni, prasmes, kā arī Te…" at bounding box center [293, 177] width 404 height 24
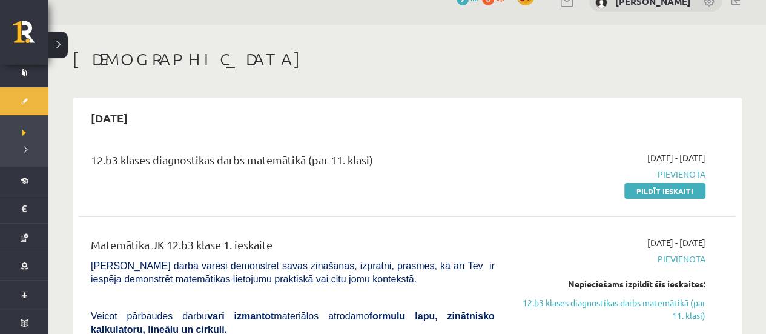
scroll to position [20, 0]
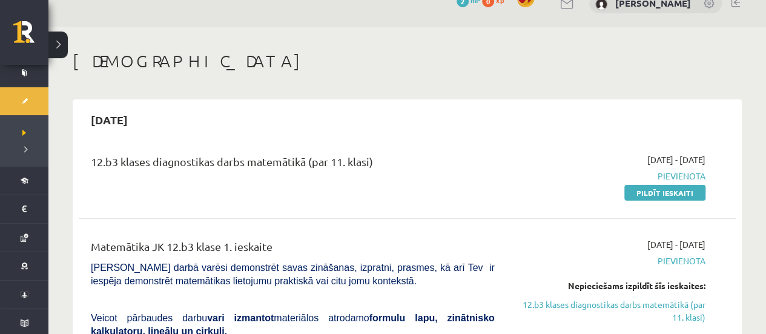
drag, startPoint x: 93, startPoint y: 158, endPoint x: 433, endPoint y: 157, distance: 340.2
click at [433, 157] on div "12.b3 klases diagnostikas darbs matemātikā (par 11. klasi)" at bounding box center [293, 164] width 404 height 22
drag, startPoint x: 433, startPoint y: 157, endPoint x: 409, endPoint y: 142, distance: 28.8
click at [409, 142] on div "12.b3 klases diagnostikas darbs matemātikā (par 11. klasi) 2025-09-01 - 2025-09…" at bounding box center [407, 176] width 657 height 70
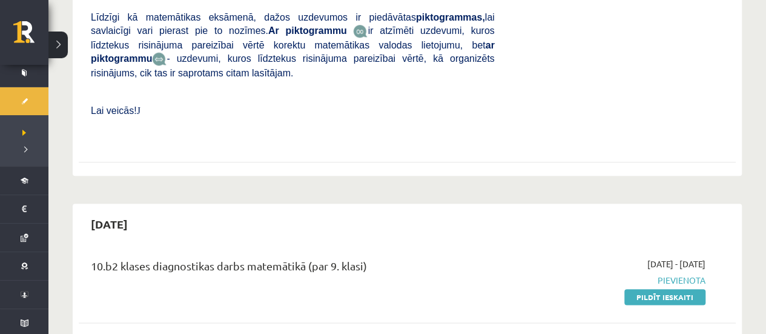
scroll to position [566, 0]
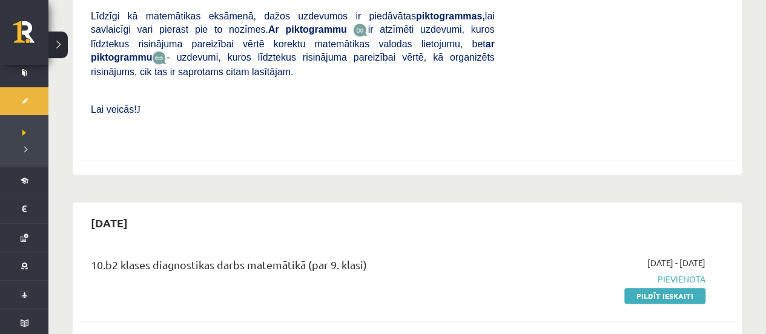
drag, startPoint x: 83, startPoint y: 229, endPoint x: 389, endPoint y: 255, distance: 306.8
click at [389, 256] on div "10.b2 klases diagnostikas darbs matemātikā (par 9. klasi)" at bounding box center [293, 278] width 422 height 45
drag, startPoint x: 389, startPoint y: 255, endPoint x: 248, endPoint y: 251, distance: 140.5
click at [248, 256] on div "10.b2 klases diagnostikas darbs matemātikā (par 9. klasi)" at bounding box center [293, 278] width 422 height 45
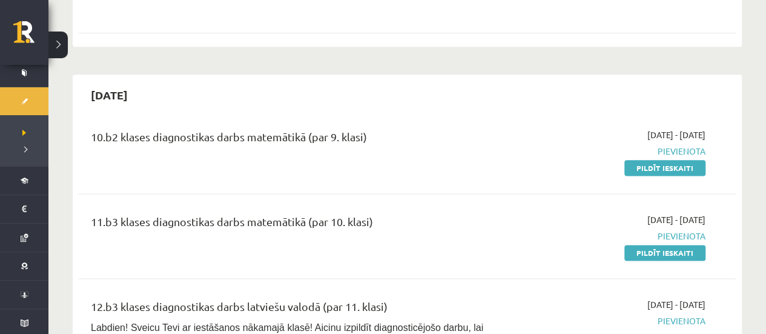
scroll to position [694, 0]
drag, startPoint x: 77, startPoint y: 173, endPoint x: 383, endPoint y: 202, distance: 306.4
click at [383, 212] on div "11.b3 klases diagnostikas darbs matemātikā (par 10. klasi)" at bounding box center [293, 234] width 422 height 45
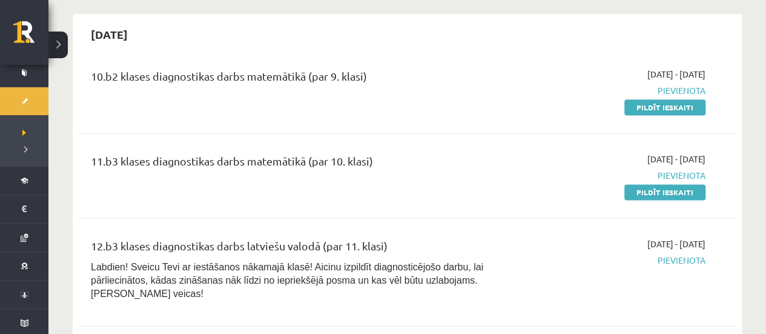
scroll to position [760, 0]
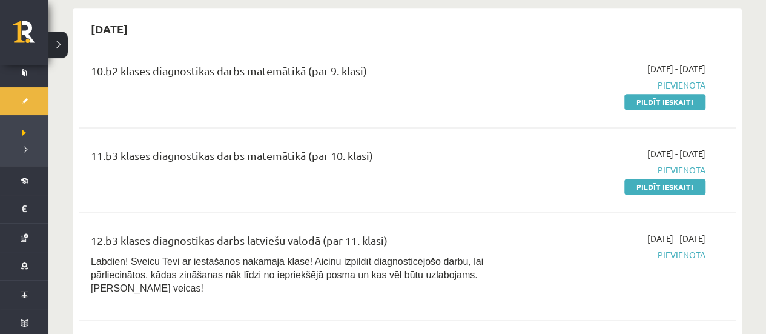
drag, startPoint x: 93, startPoint y: 196, endPoint x: 438, endPoint y: 212, distance: 344.8
click at [438, 232] on div "12.b3 klases diagnostikas darbs latviešu valodā (par 11. klasi)" at bounding box center [293, 243] width 404 height 22
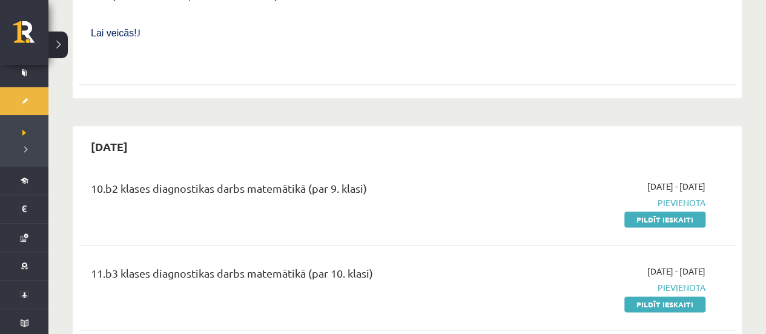
scroll to position [642, 0]
click at [325, 265] on div "11.b3 klases diagnostikas darbs matemātikā (par 10. klasi)" at bounding box center [293, 276] width 404 height 22
click at [344, 180] on div "10.b2 klases diagnostikas darbs matemātikā (par 9. klasi)" at bounding box center [293, 202] width 422 height 45
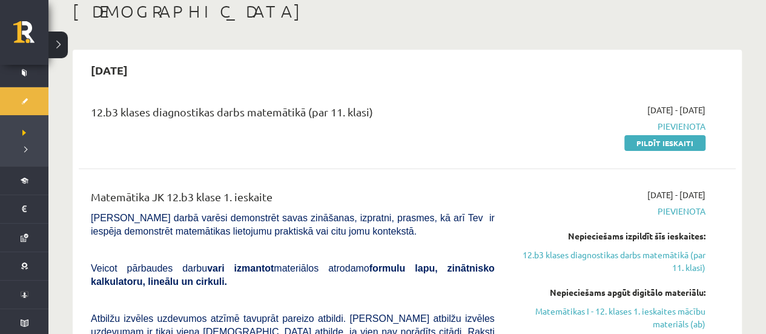
scroll to position [66, 0]
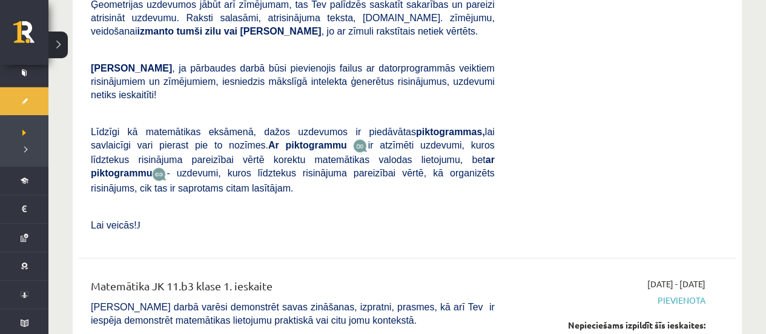
scroll to position [2931, 0]
drag, startPoint x: 102, startPoint y: 58, endPoint x: 314, endPoint y: 76, distance: 213.2
click at [314, 277] on div "Matemātika JK 11.b3 klase 1. ieskaite" at bounding box center [293, 288] width 404 height 22
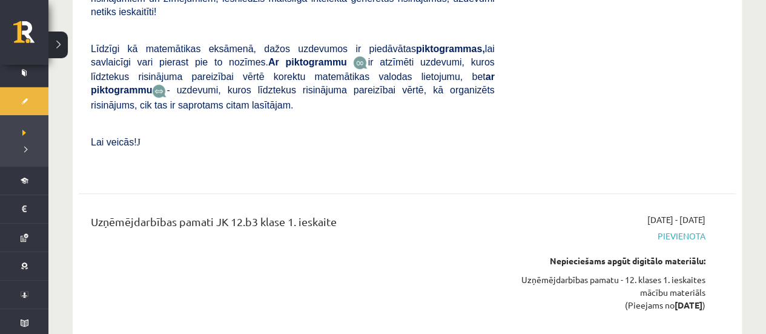
scroll to position [4949, 0]
drag, startPoint x: 89, startPoint y: 73, endPoint x: 326, endPoint y: 74, distance: 237.3
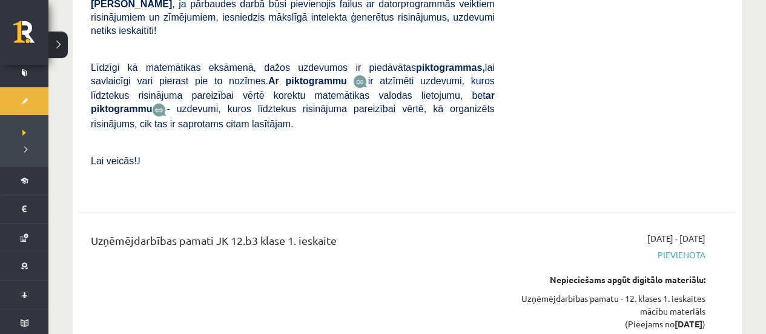
scroll to position [4794, 0]
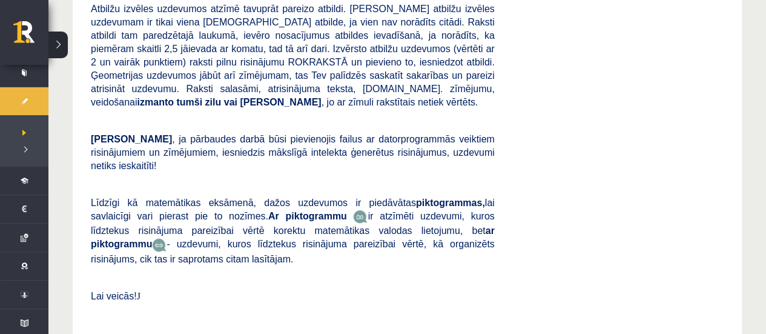
drag, startPoint x: 98, startPoint y: 233, endPoint x: 305, endPoint y: 235, distance: 207.0
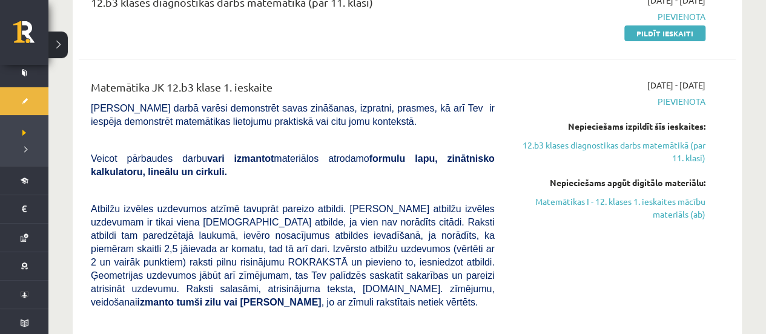
scroll to position [182, 0]
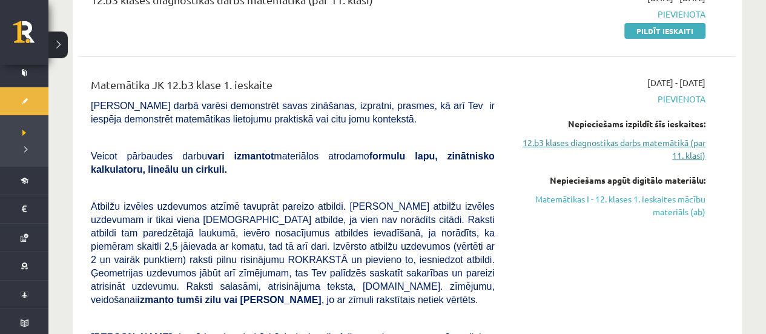
click at [631, 157] on link "12.b3 klases diagnostikas darbs matemātikā (par 11. klasi)" at bounding box center [609, 148] width 192 height 25
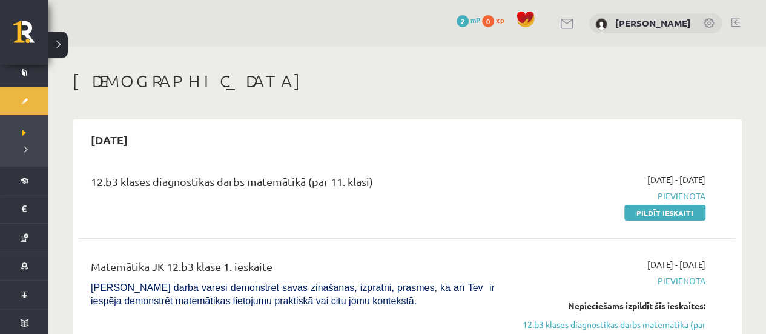
scroll to position [164, 0]
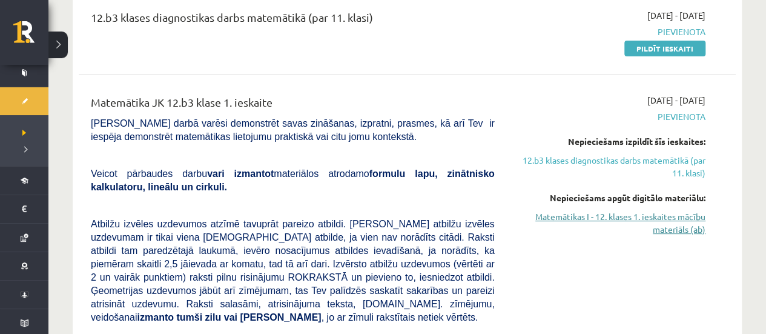
click at [622, 217] on link "Matemātikas I - 12. klases 1. ieskaites mācību materiāls (ab)" at bounding box center [609, 222] width 192 height 25
click at [615, 212] on link "Matemātikas I - 12. klases 1. ieskaites mācību materiāls (ab)" at bounding box center [609, 222] width 192 height 25
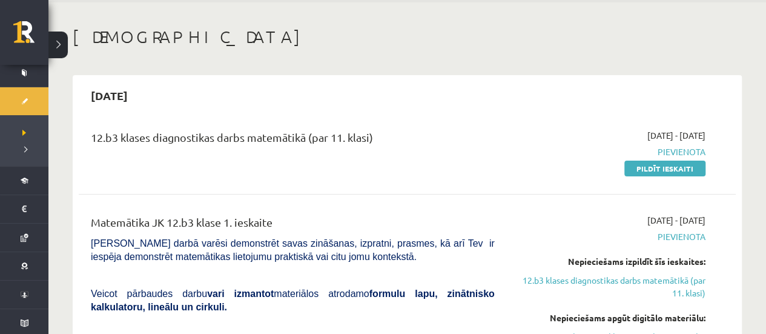
scroll to position [18, 0]
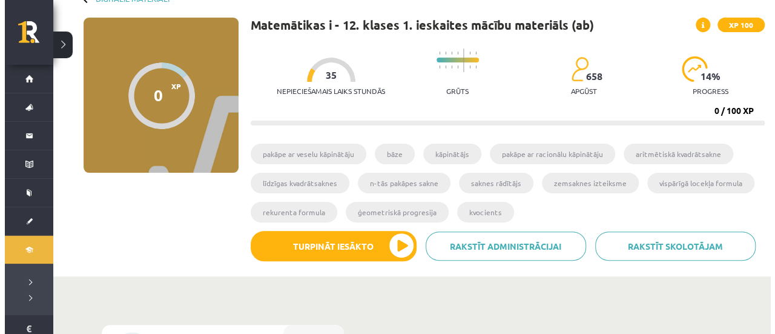
scroll to position [72, 0]
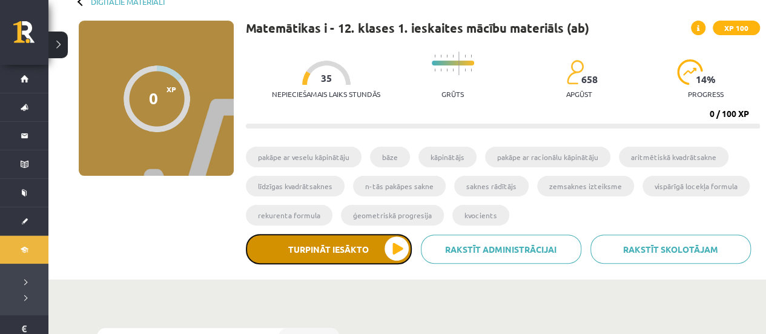
click at [367, 240] on button "Turpināt iesākto" at bounding box center [329, 249] width 166 height 30
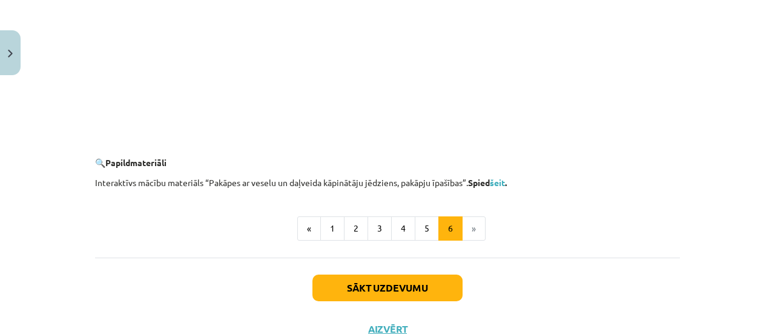
scroll to position [1267, 0]
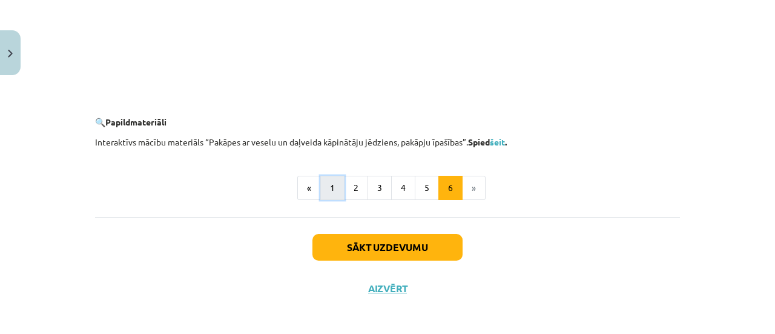
click at [320, 188] on button "1" at bounding box center [332, 188] width 24 height 24
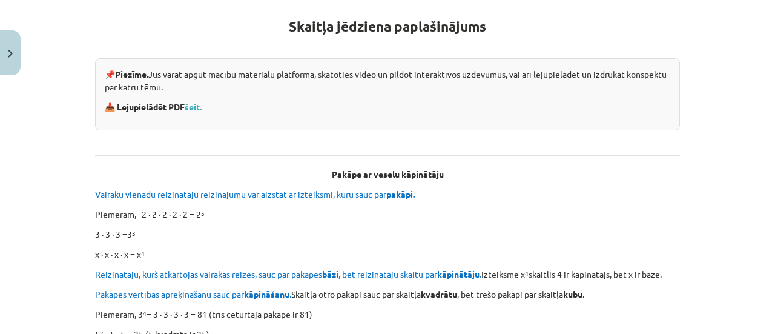
scroll to position [216, 0]
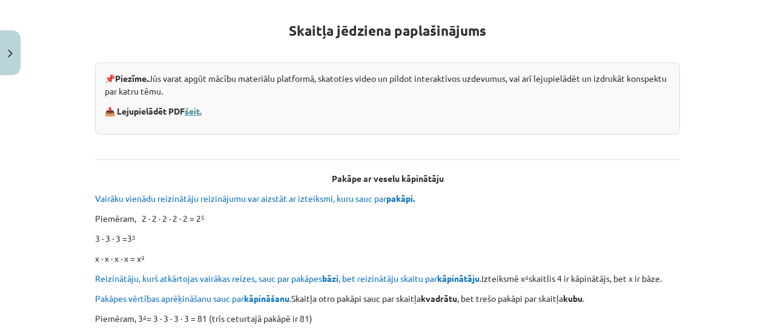
click at [188, 113] on link "šeit." at bounding box center [193, 110] width 17 height 11
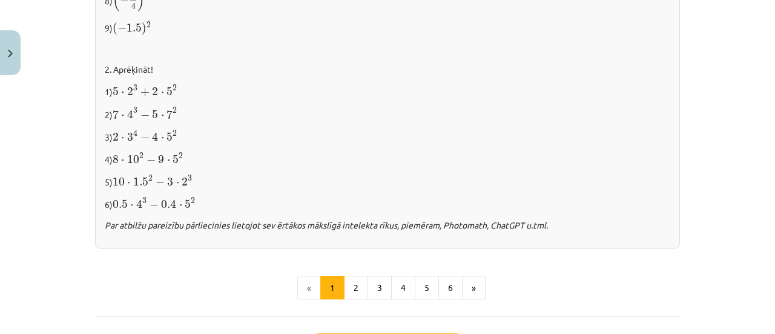
scroll to position [1384, 0]
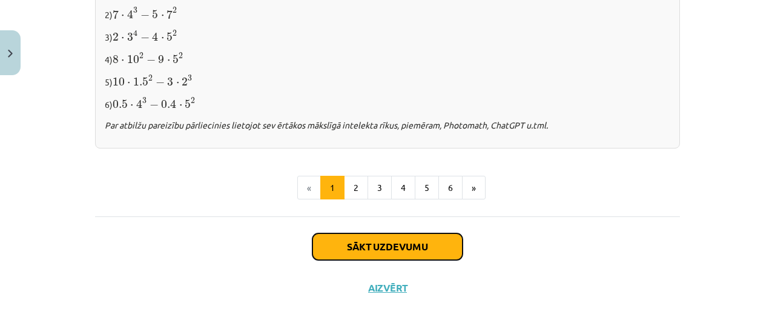
click at [386, 235] on button "Sākt uzdevumu" at bounding box center [387, 246] width 150 height 27
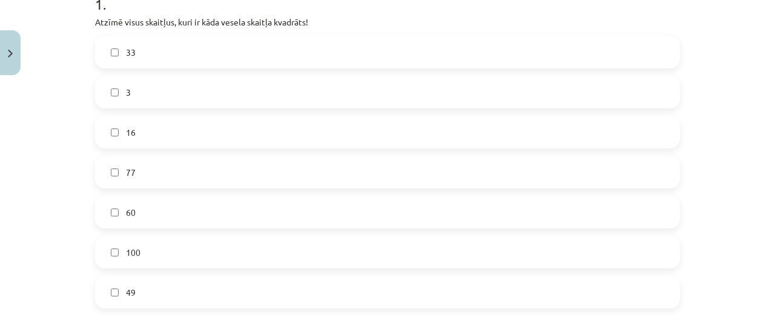
scroll to position [355, 0]
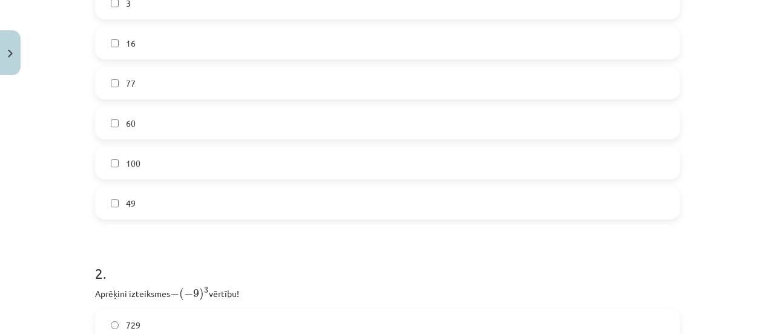
click at [169, 153] on label "100" at bounding box center [387, 163] width 582 height 30
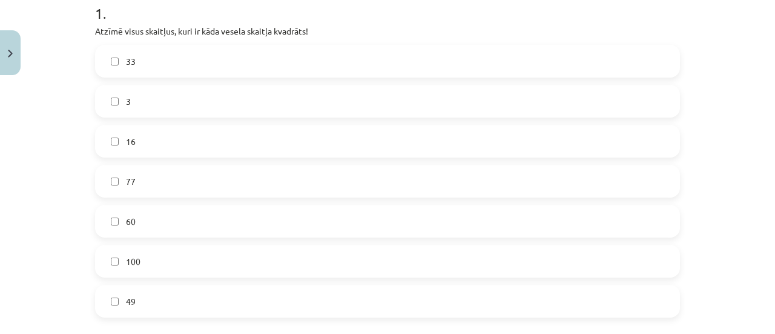
scroll to position [257, 0]
click at [191, 289] on label "49" at bounding box center [387, 301] width 582 height 30
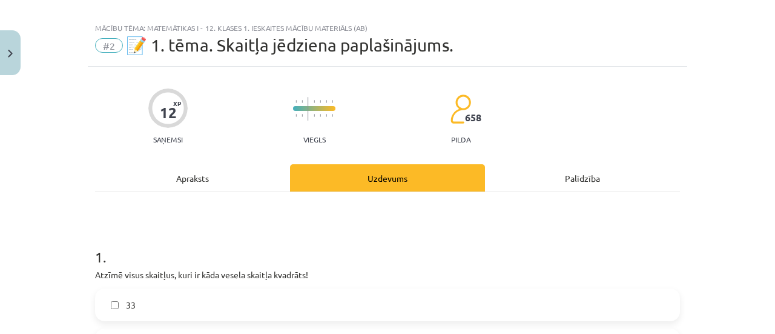
scroll to position [0, 0]
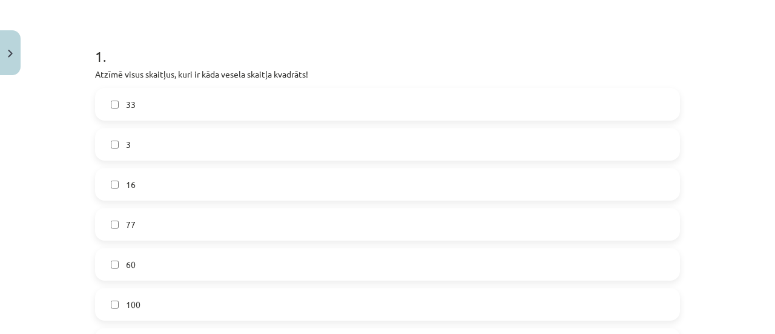
scroll to position [385, 0]
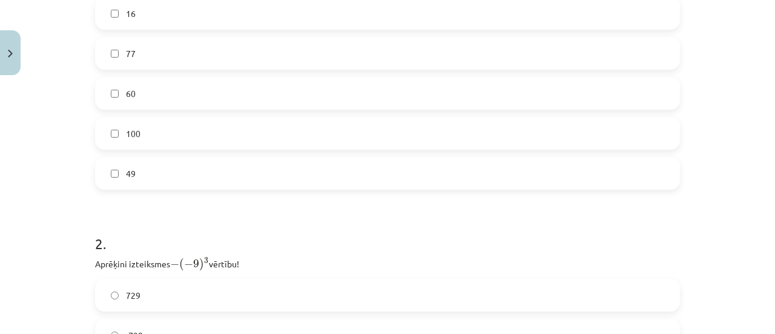
click at [151, 140] on label "100" at bounding box center [387, 133] width 582 height 30
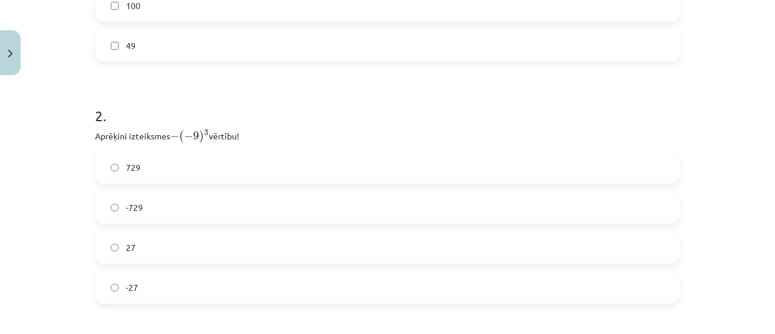
scroll to position [513, 0]
click at [144, 168] on label "729" at bounding box center [387, 166] width 582 height 30
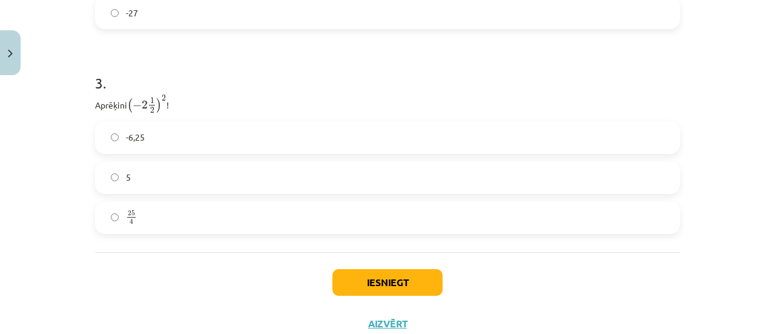
scroll to position [787, 0]
click at [151, 110] on span "2" at bounding box center [152, 110] width 4 height 6
click at [348, 209] on label "25 4 25 4" at bounding box center [387, 217] width 582 height 30
click at [406, 278] on button "Iesniegt" at bounding box center [387, 281] width 110 height 27
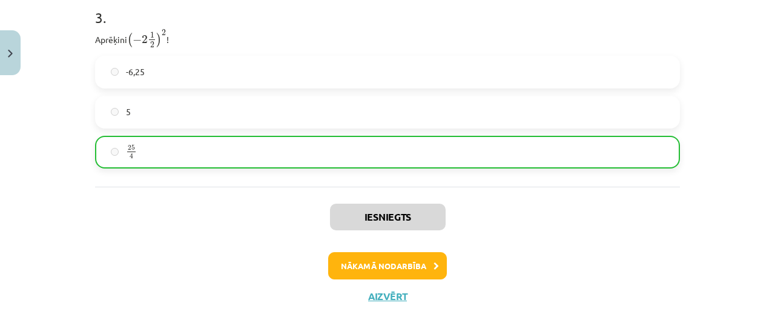
scroll to position [853, 0]
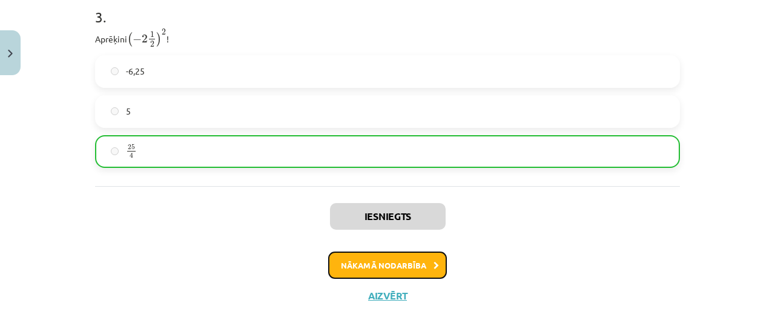
click at [418, 271] on button "Nākamā nodarbība" at bounding box center [387, 265] width 119 height 28
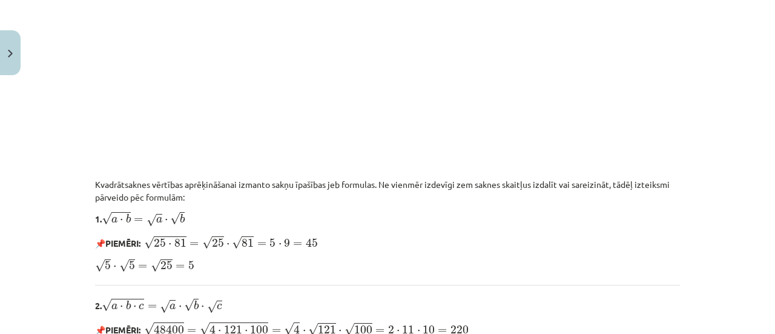
scroll to position [948, 0]
click at [24, 94] on div "Mācību tēma: Matemātikas i - 12. klases 1. ieskaites mācību materiāls (ab) #3 📝…" at bounding box center [387, 167] width 775 height 334
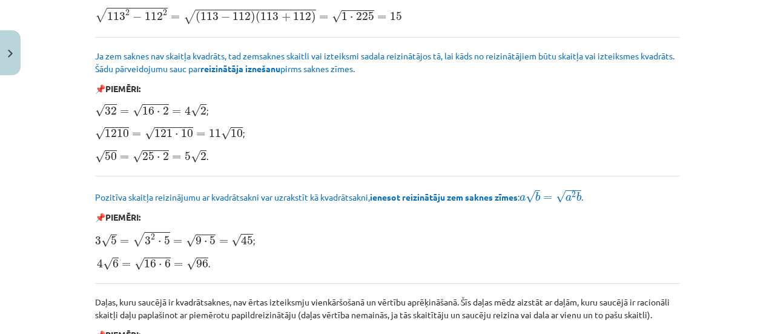
scroll to position [1285, 0]
click at [203, 189] on p "Pozitīva skaitļa reizinājumu ar kvadrātsakni var uzrakstīt kā kvadrātsakni, ien…" at bounding box center [387, 195] width 585 height 15
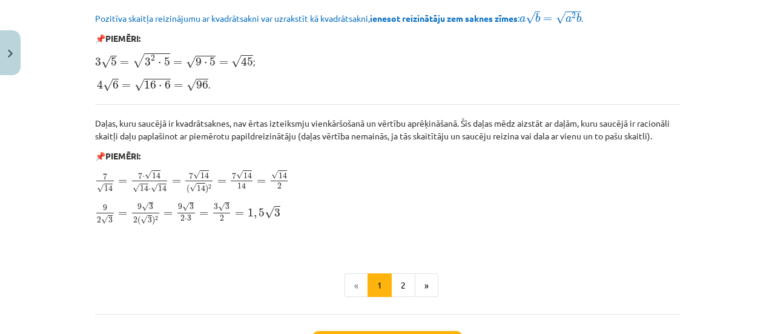
scroll to position [1476, 0]
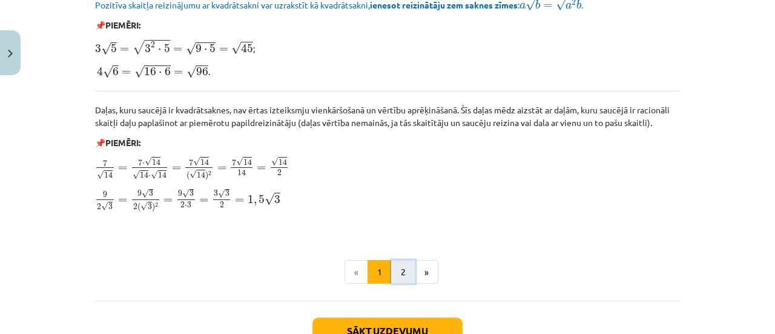
click at [398, 268] on button "2" at bounding box center [403, 272] width 24 height 24
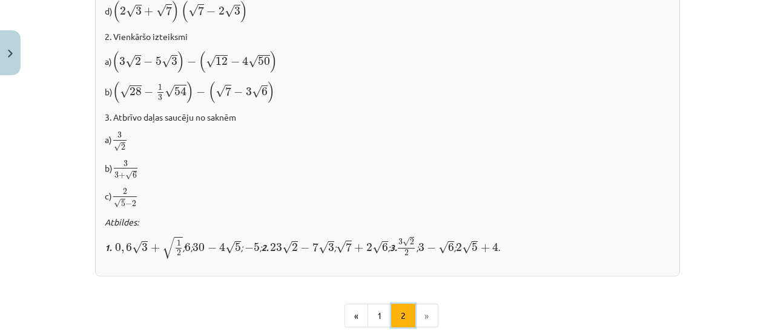
scroll to position [905, 0]
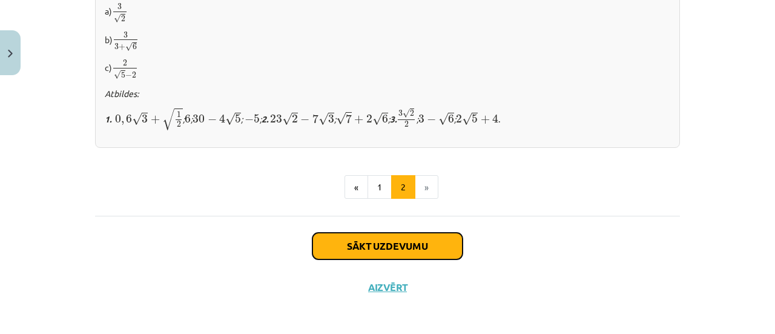
click at [387, 242] on button "Sākt uzdevumu" at bounding box center [387, 245] width 150 height 27
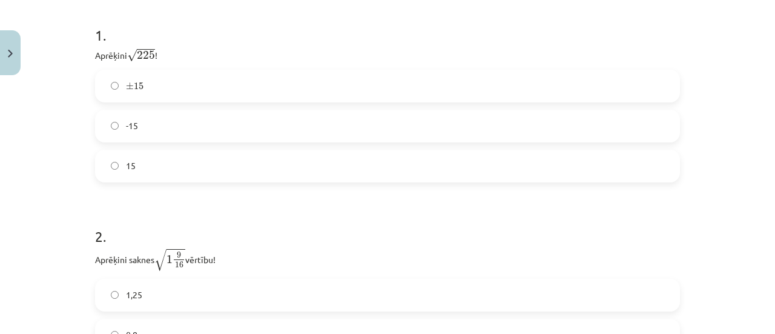
scroll to position [255, 0]
click at [146, 160] on label "15" at bounding box center [387, 165] width 582 height 30
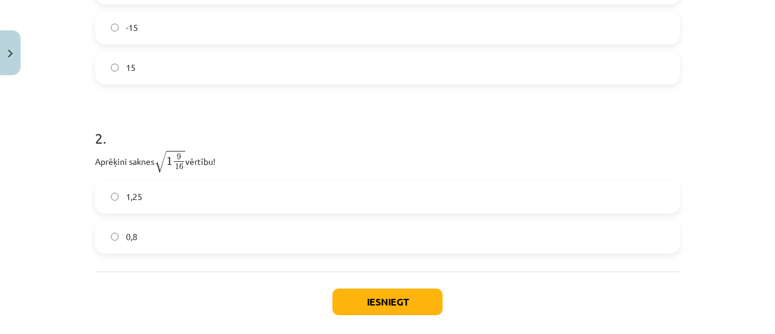
scroll to position [353, 0]
click at [279, 177] on div "2 . Aprēķini saknes √ 1 9 16 1 9 16 vērtību! 1,25 0,8" at bounding box center [387, 180] width 585 height 145
click at [280, 200] on label "1,25" at bounding box center [387, 196] width 582 height 30
click at [385, 308] on button "Iesniegt" at bounding box center [387, 301] width 110 height 27
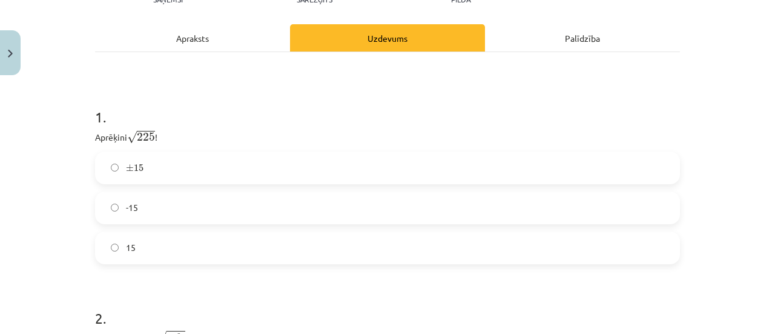
scroll to position [412, 0]
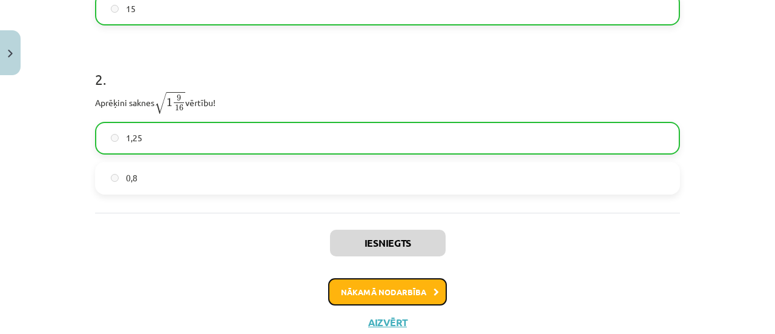
click at [389, 291] on button "Nākamā nodarbība" at bounding box center [387, 292] width 119 height 28
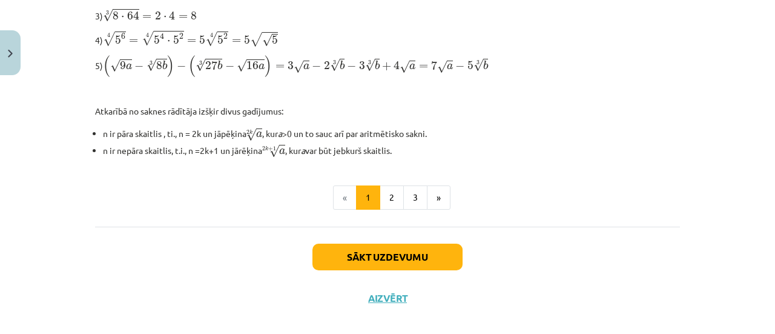
scroll to position [484, 0]
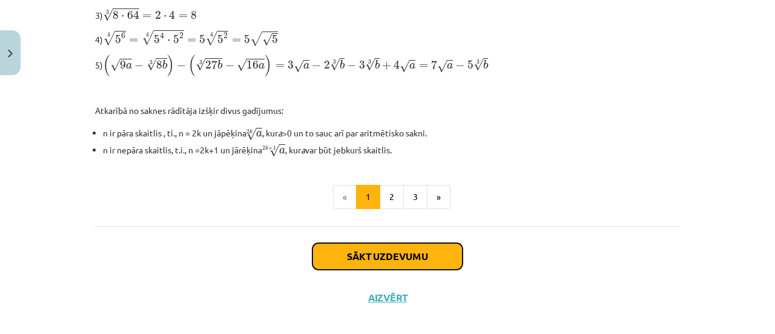
click at [390, 257] on button "Sākt uzdevumu" at bounding box center [387, 256] width 150 height 27
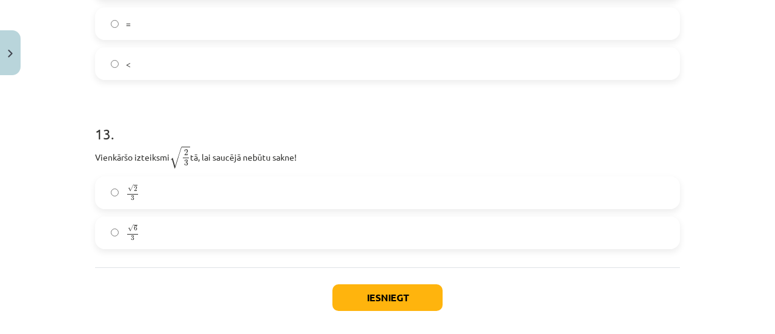
scroll to position [2819, 0]
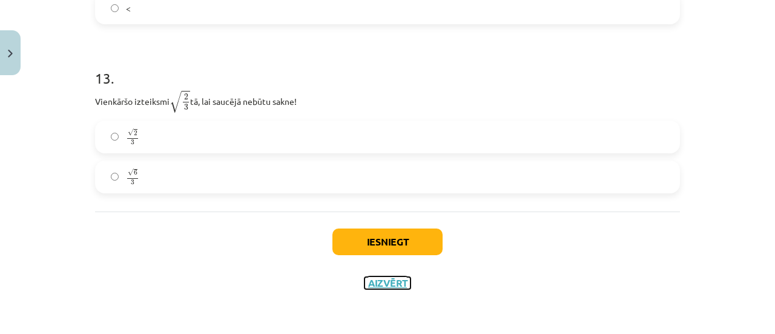
click at [375, 277] on button "Aizvērt" at bounding box center [387, 283] width 46 height 12
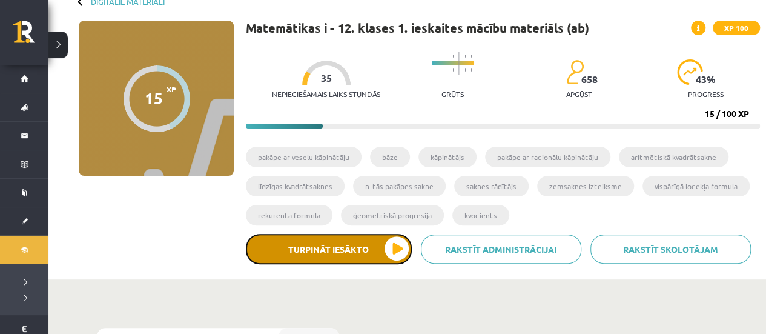
click at [357, 255] on button "Turpināt iesākto" at bounding box center [329, 249] width 166 height 30
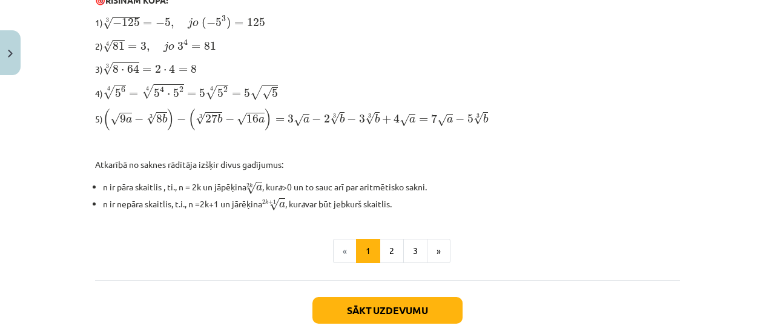
scroll to position [493, 0]
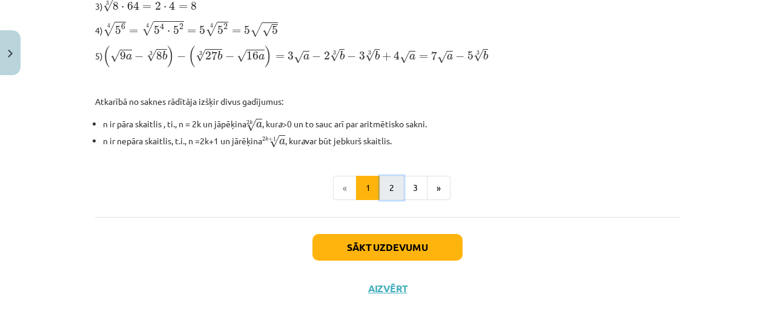
click at [388, 186] on button "2" at bounding box center [392, 188] width 24 height 24
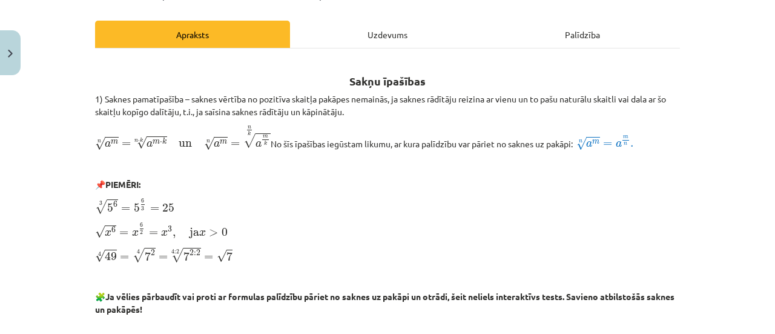
scroll to position [158, 0]
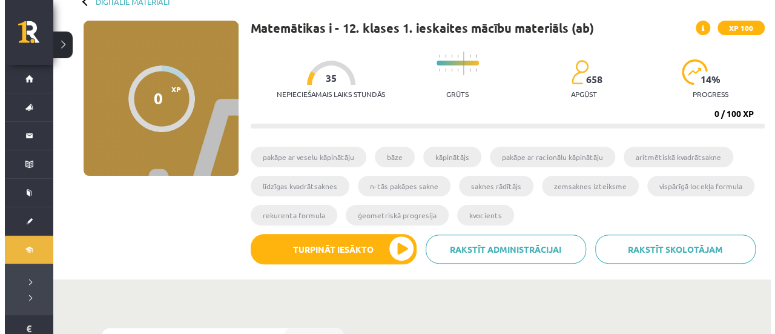
scroll to position [72, 0]
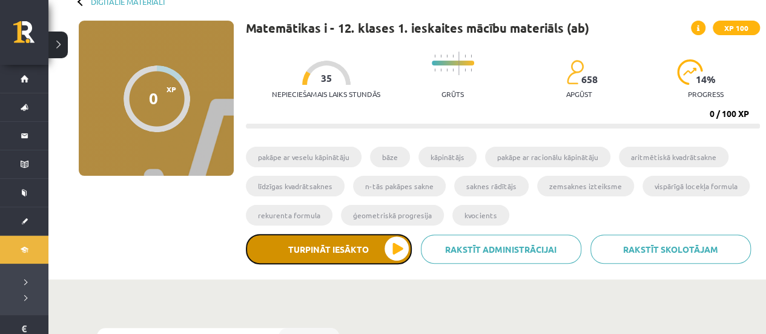
click at [338, 258] on button "Turpināt iesākto" at bounding box center [329, 249] width 166 height 30
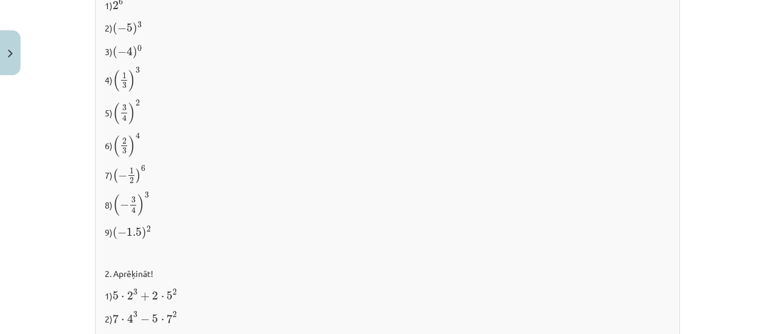
scroll to position [1384, 0]
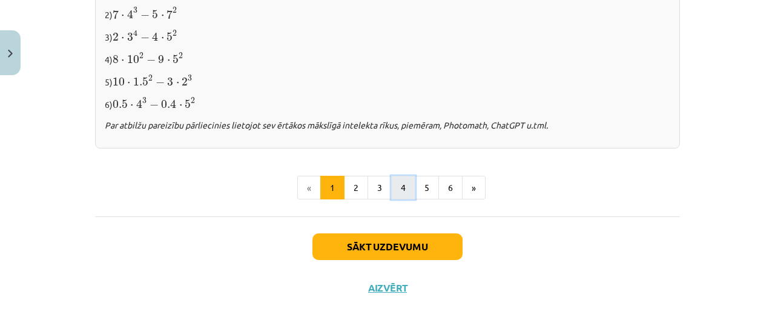
click at [406, 189] on button "4" at bounding box center [403, 188] width 24 height 24
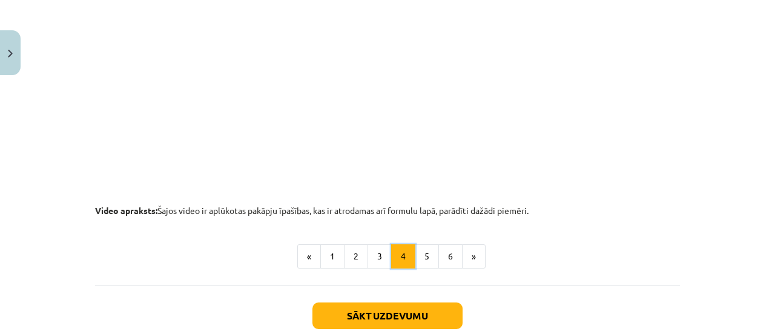
scroll to position [1379, 0]
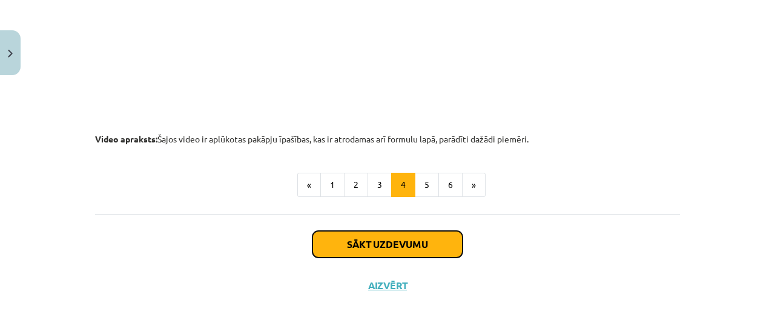
click at [416, 239] on button "Sākt uzdevumu" at bounding box center [387, 244] width 150 height 27
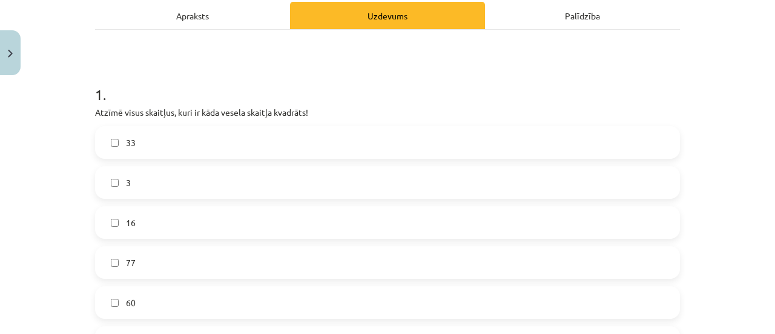
scroll to position [275, 0]
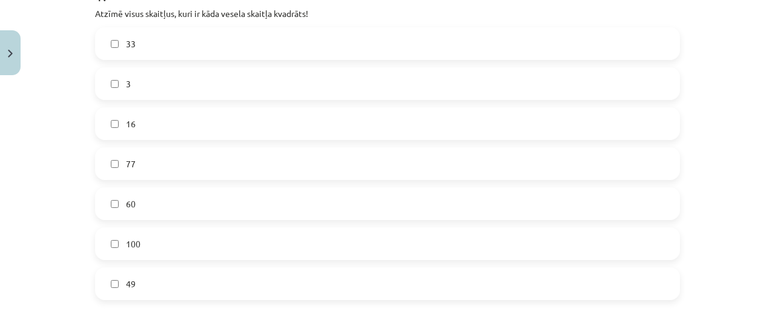
click at [151, 274] on label "49" at bounding box center [387, 283] width 582 height 30
click at [152, 235] on label "100" at bounding box center [387, 243] width 582 height 30
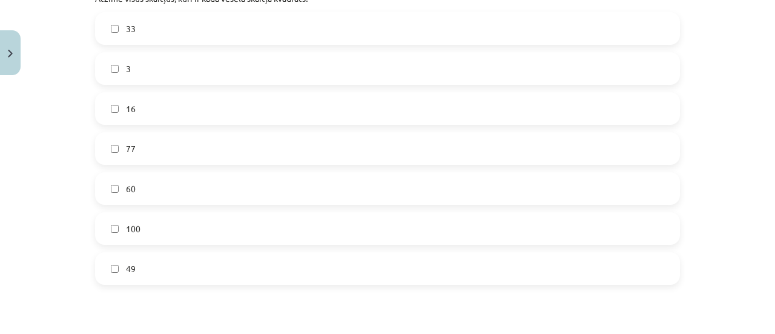
scroll to position [275, 0]
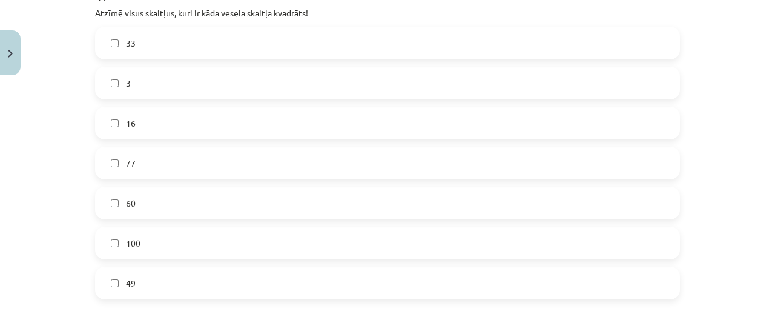
click at [163, 133] on label "16" at bounding box center [387, 123] width 582 height 30
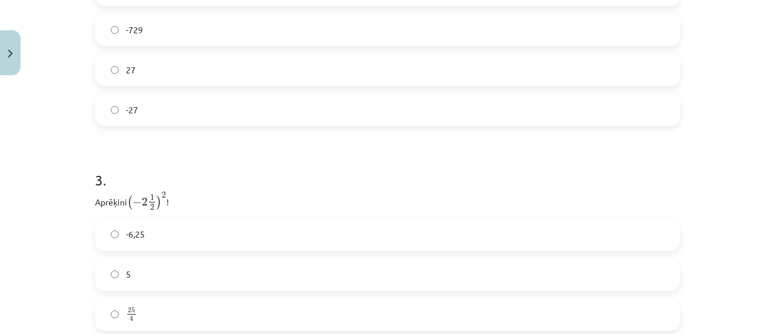
scroll to position [623, 0]
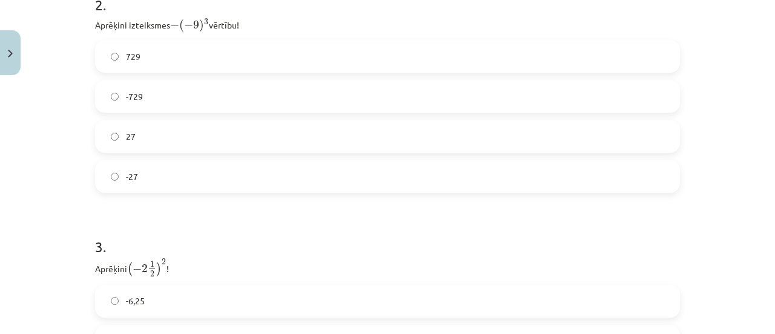
click at [141, 142] on label "27" at bounding box center [387, 136] width 582 height 30
click at [159, 58] on label "729" at bounding box center [387, 56] width 582 height 30
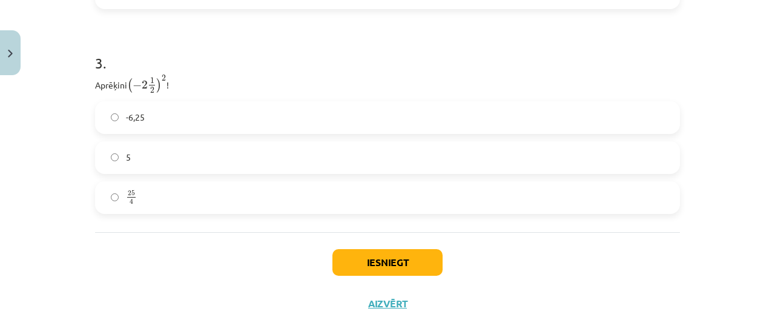
click at [165, 204] on label "25 4 25 4" at bounding box center [387, 197] width 582 height 30
click at [373, 263] on button "Iesniegt" at bounding box center [387, 262] width 110 height 27
click at [376, 257] on button "Iesniegt" at bounding box center [387, 262] width 110 height 27
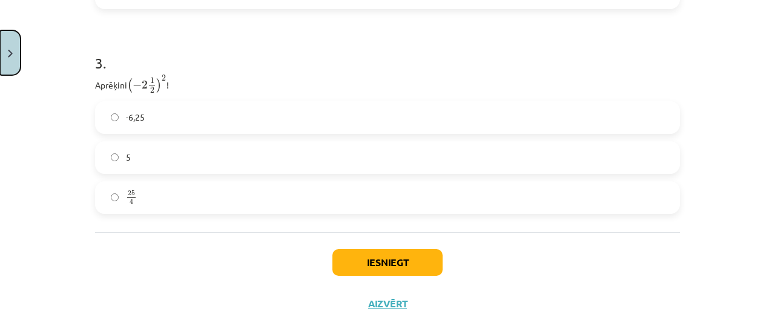
click at [15, 54] on button "Close" at bounding box center [10, 52] width 21 height 45
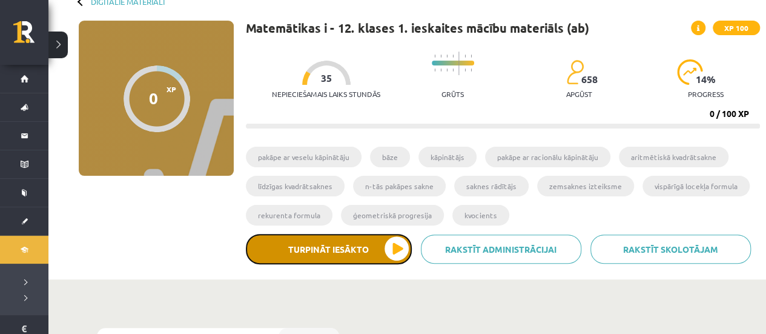
click at [334, 251] on button "Turpināt iesākto" at bounding box center [329, 249] width 166 height 30
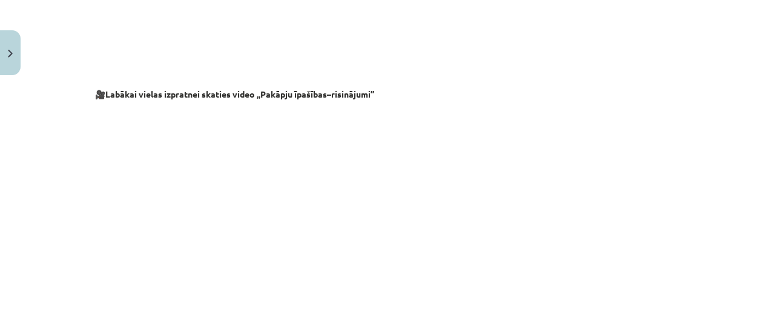
scroll to position [1379, 0]
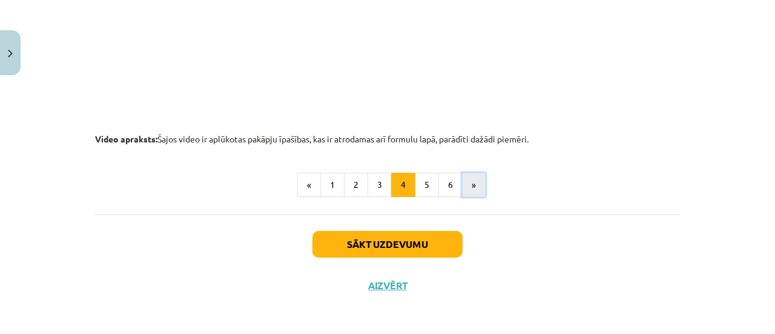
click at [477, 179] on button "»" at bounding box center [474, 185] width 24 height 24
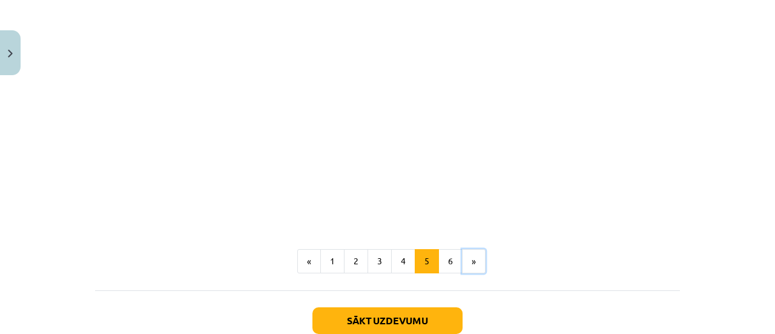
scroll to position [1546, 0]
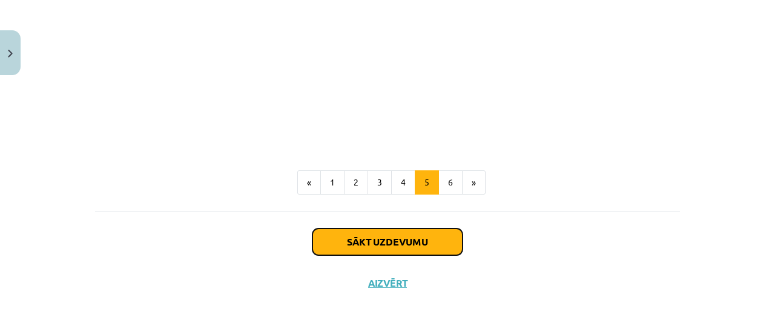
click at [407, 248] on button "Sākt uzdevumu" at bounding box center [387, 241] width 150 height 27
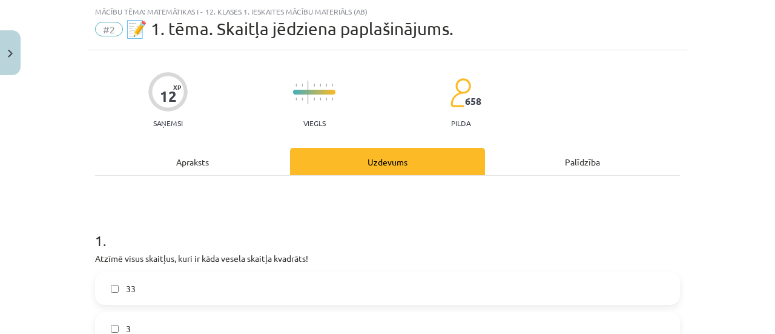
scroll to position [206, 0]
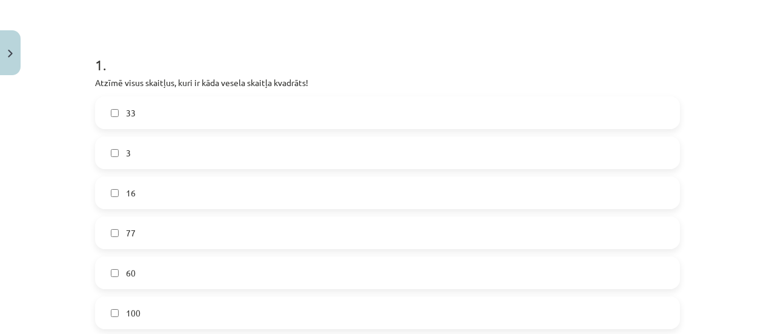
click at [179, 206] on label "16" at bounding box center [387, 192] width 582 height 30
click at [160, 280] on label "60" at bounding box center [387, 272] width 582 height 30
click at [155, 301] on label "100" at bounding box center [387, 312] width 582 height 30
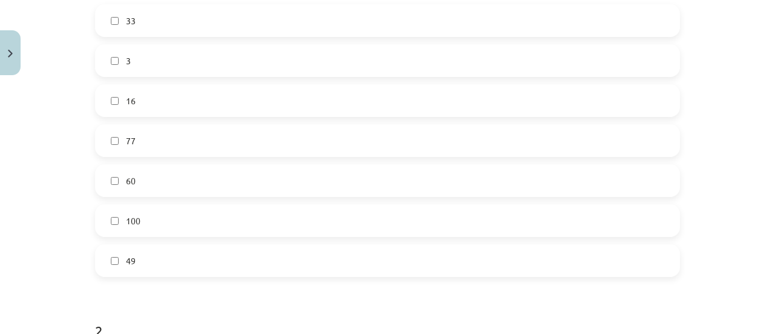
scroll to position [298, 0]
click at [167, 245] on label "49" at bounding box center [387, 260] width 582 height 30
click at [197, 168] on label "60" at bounding box center [387, 180] width 582 height 30
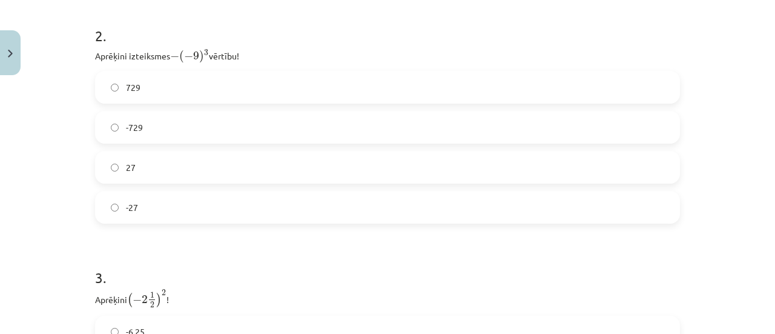
scroll to position [593, 0]
click at [180, 75] on label "729" at bounding box center [387, 86] width 582 height 30
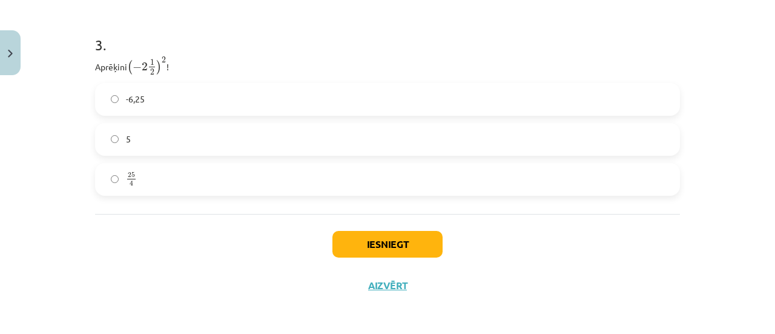
click at [208, 154] on div "-6,25 5 25 4 25 4" at bounding box center [387, 139] width 585 height 113
click at [243, 182] on label "25 4 25 4" at bounding box center [387, 179] width 582 height 30
click at [360, 244] on button "Iesniegt" at bounding box center [387, 244] width 110 height 27
